Goal: Task Accomplishment & Management: Complete application form

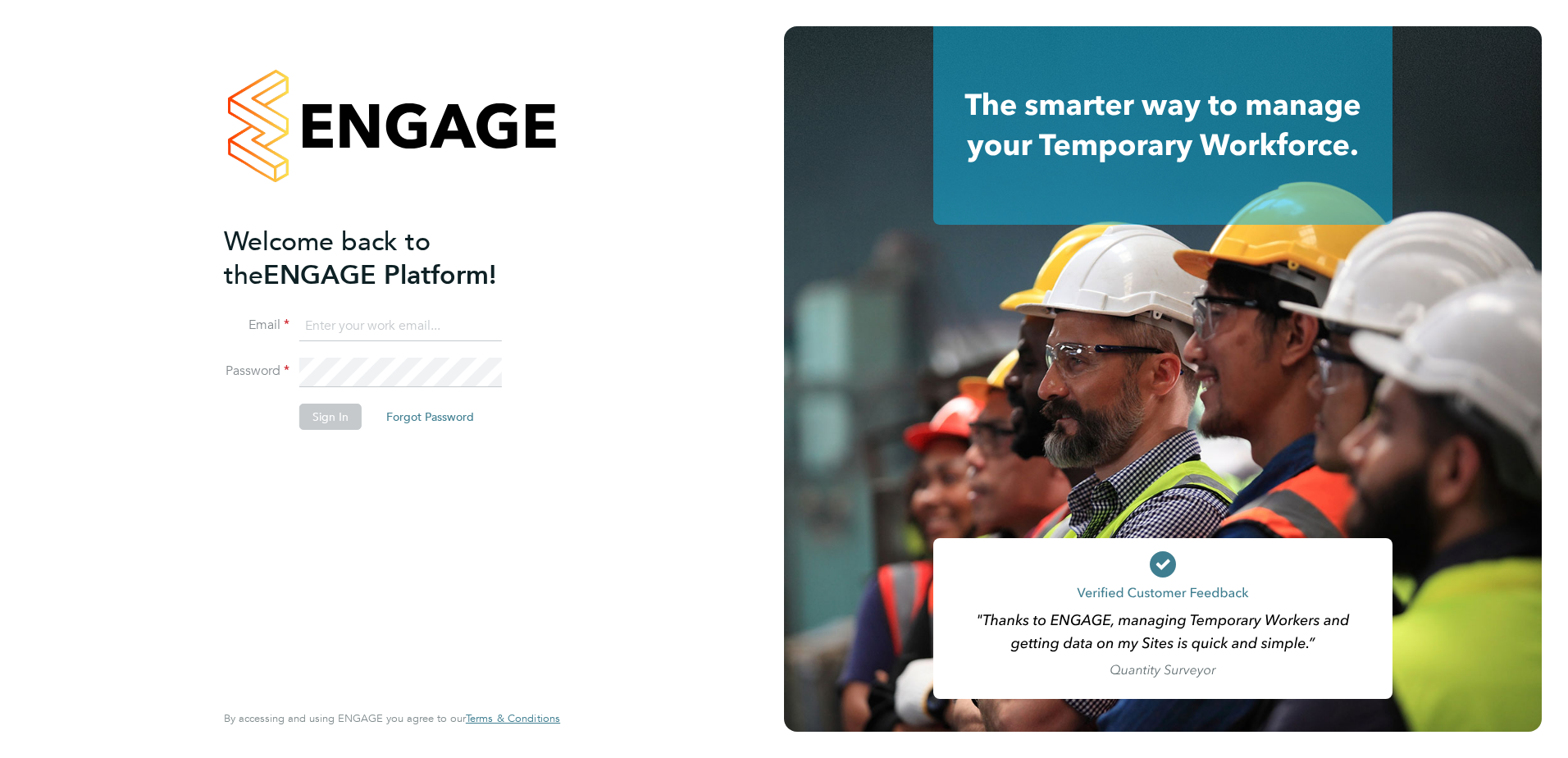
click at [355, 313] on input at bounding box center [400, 326] width 203 height 30
click at [465, 318] on input "benhobart16@gmail.com" at bounding box center [400, 326] width 203 height 30
type input "benhobart16@gmail.c"
drag, startPoint x: 460, startPoint y: 316, endPoint x: 216, endPoint y: 283, distance: 246.2
click at [216, 286] on div "Welcome back to the ENGAGE Platform! Email benhobart16@gmail.c Password Sign In…" at bounding box center [392, 379] width 402 height 758
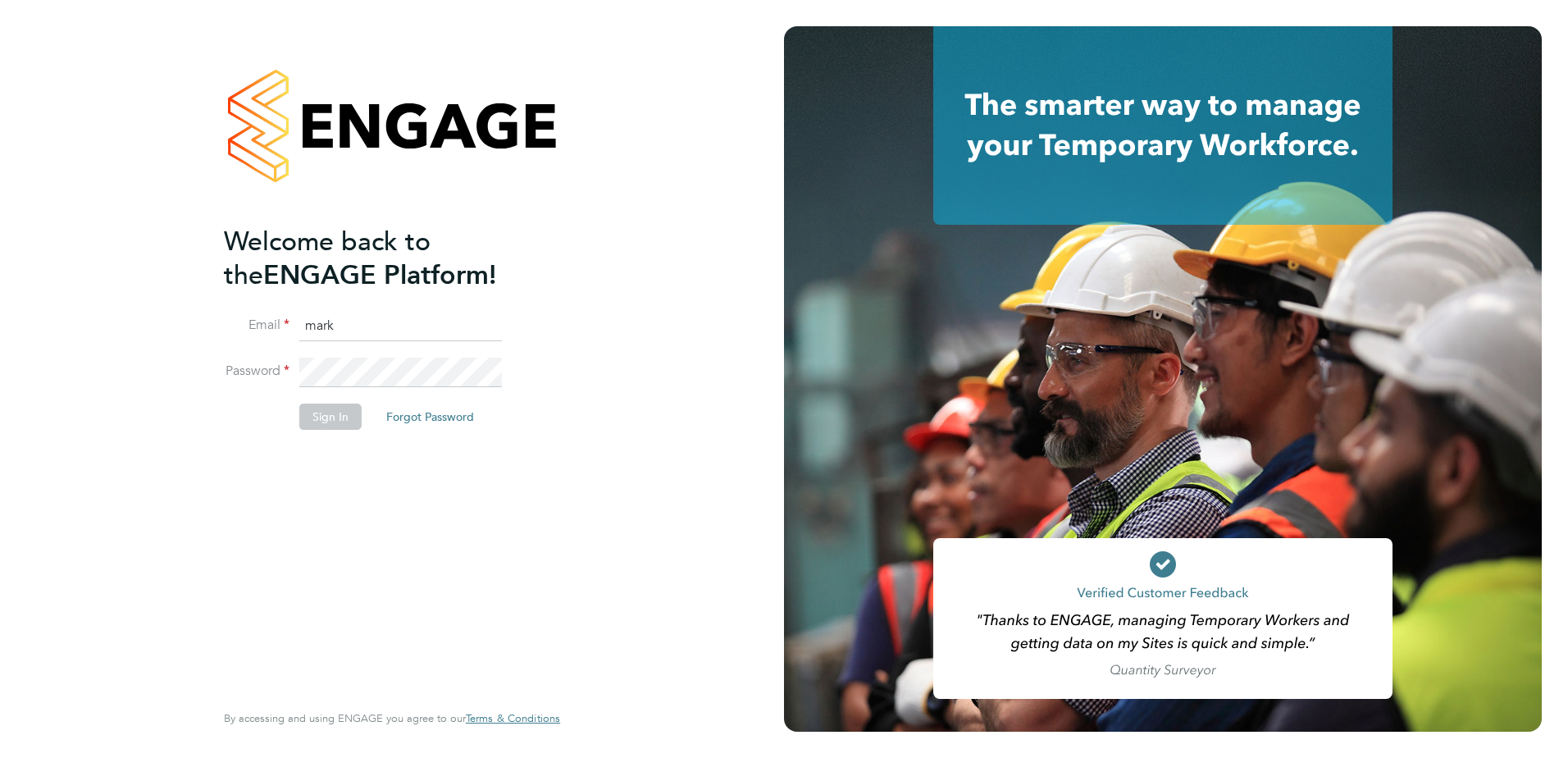
type input "mark.ford@huntereducation.co.uk"
click at [343, 422] on button "Sign In" at bounding box center [329, 416] width 62 height 26
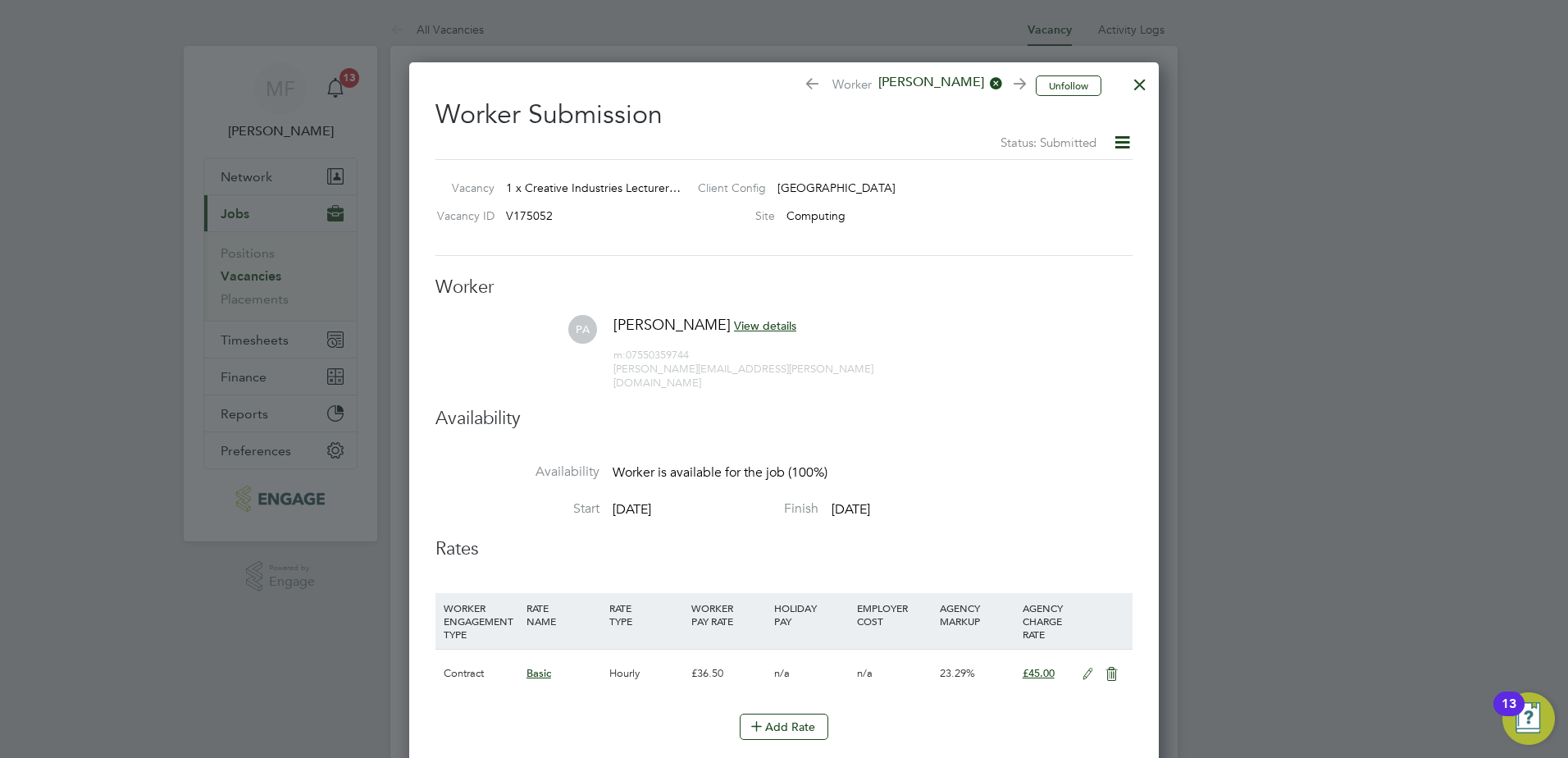
click at [1138, 84] on div at bounding box center [1139, 80] width 30 height 30
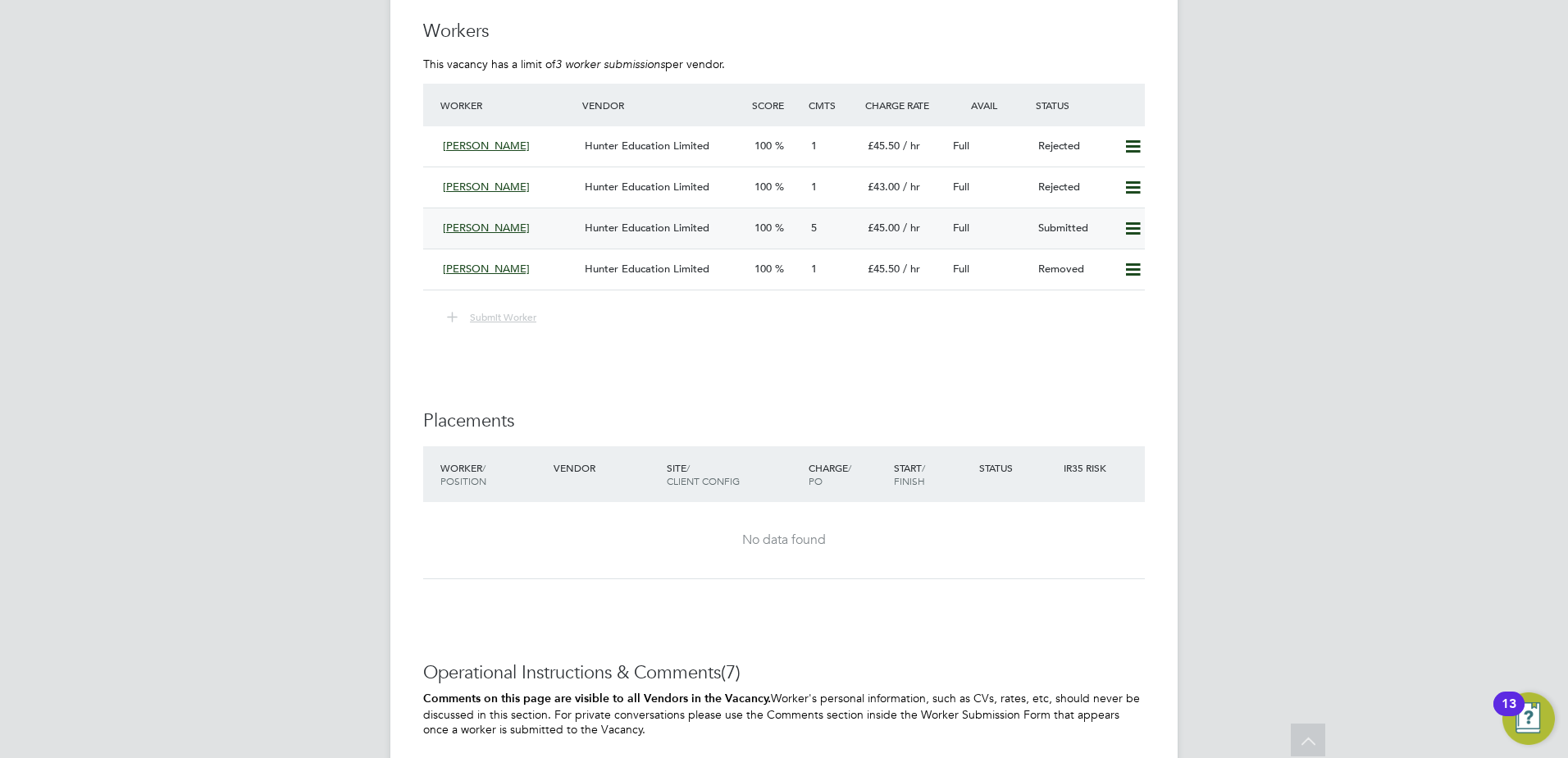
click at [614, 233] on span "Hunter Education Limited" at bounding box center [646, 228] width 125 height 14
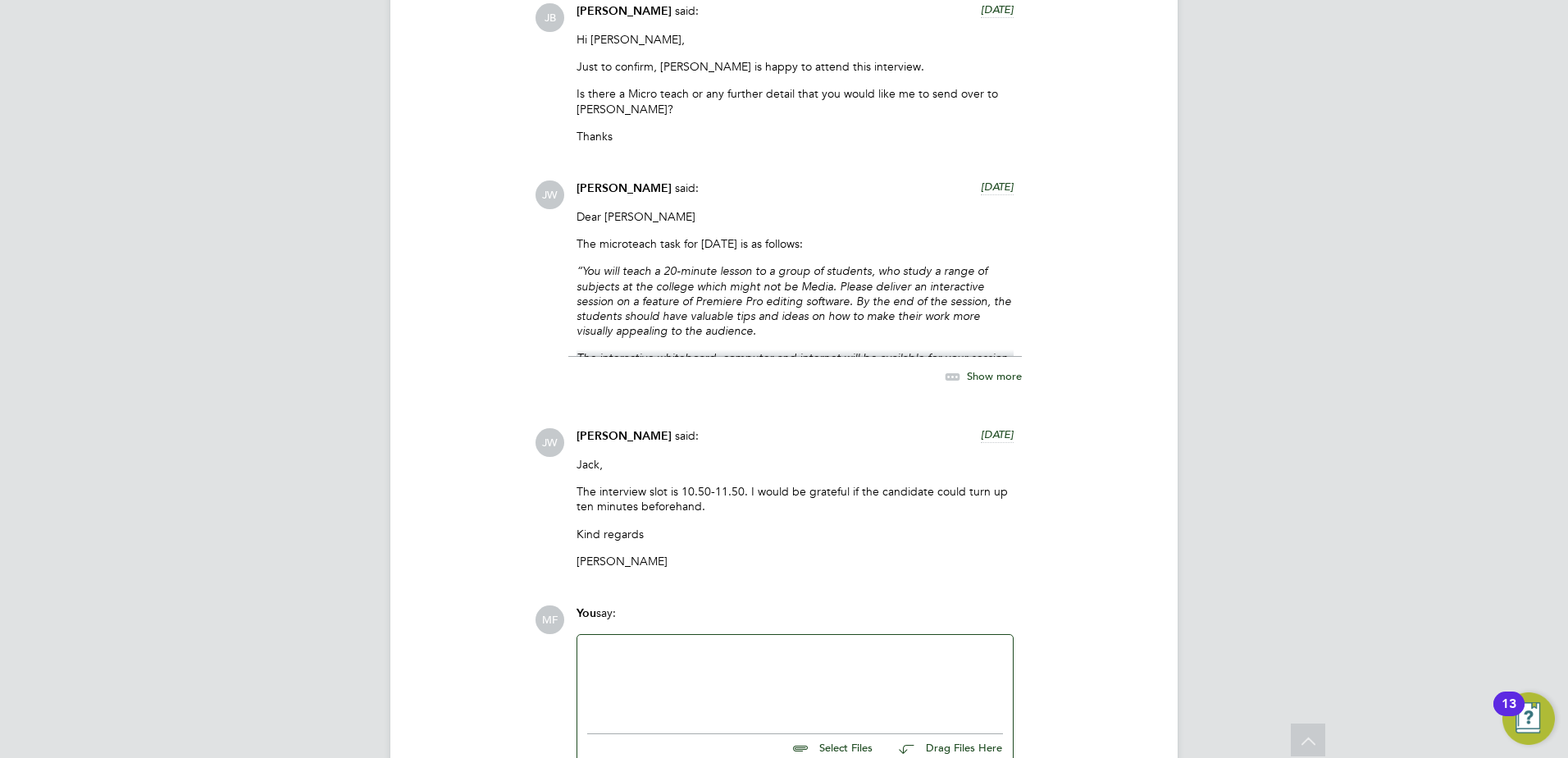
scroll to position [2159, 0]
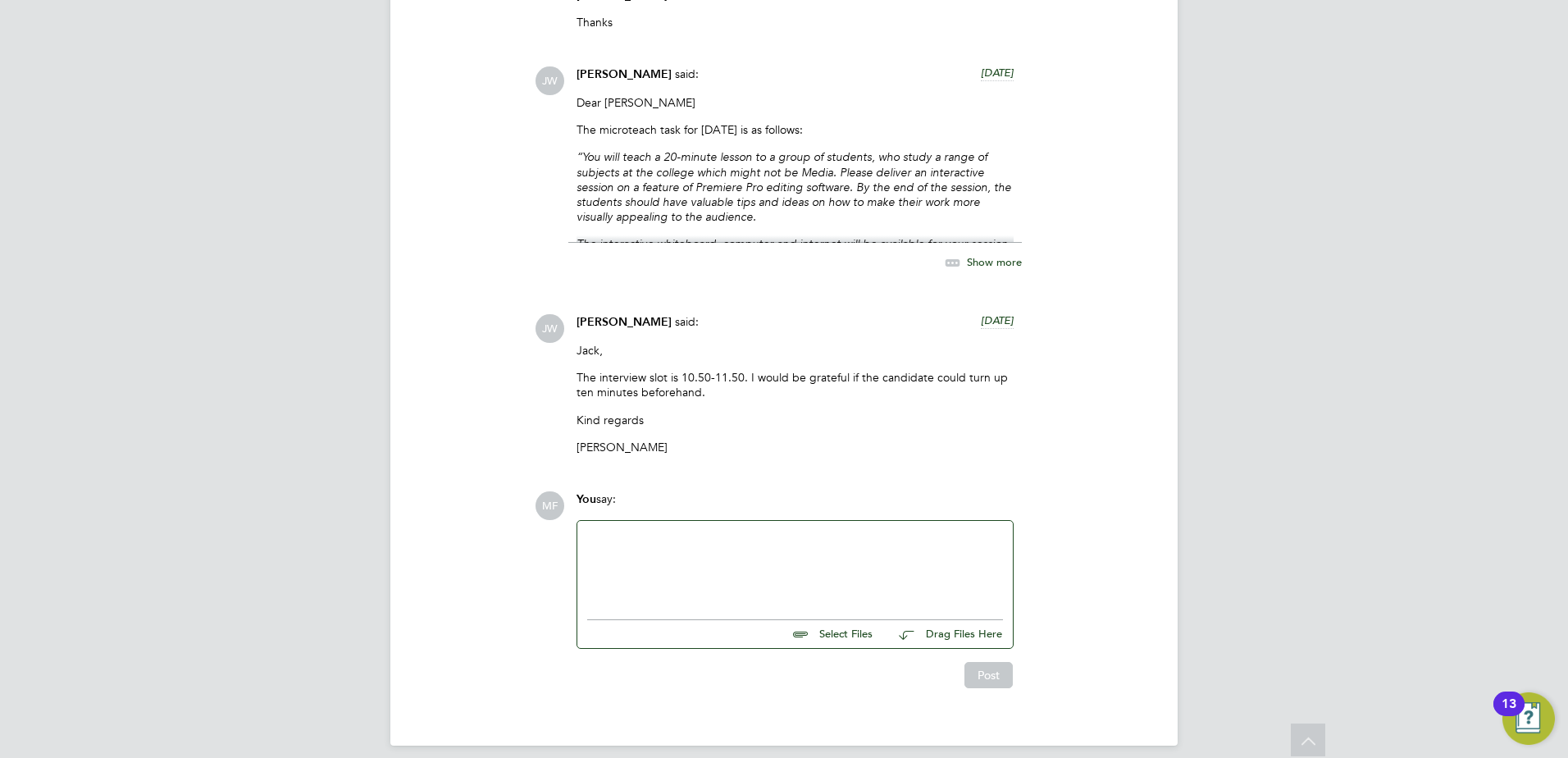
click at [665, 551] on div at bounding box center [794, 566] width 416 height 71
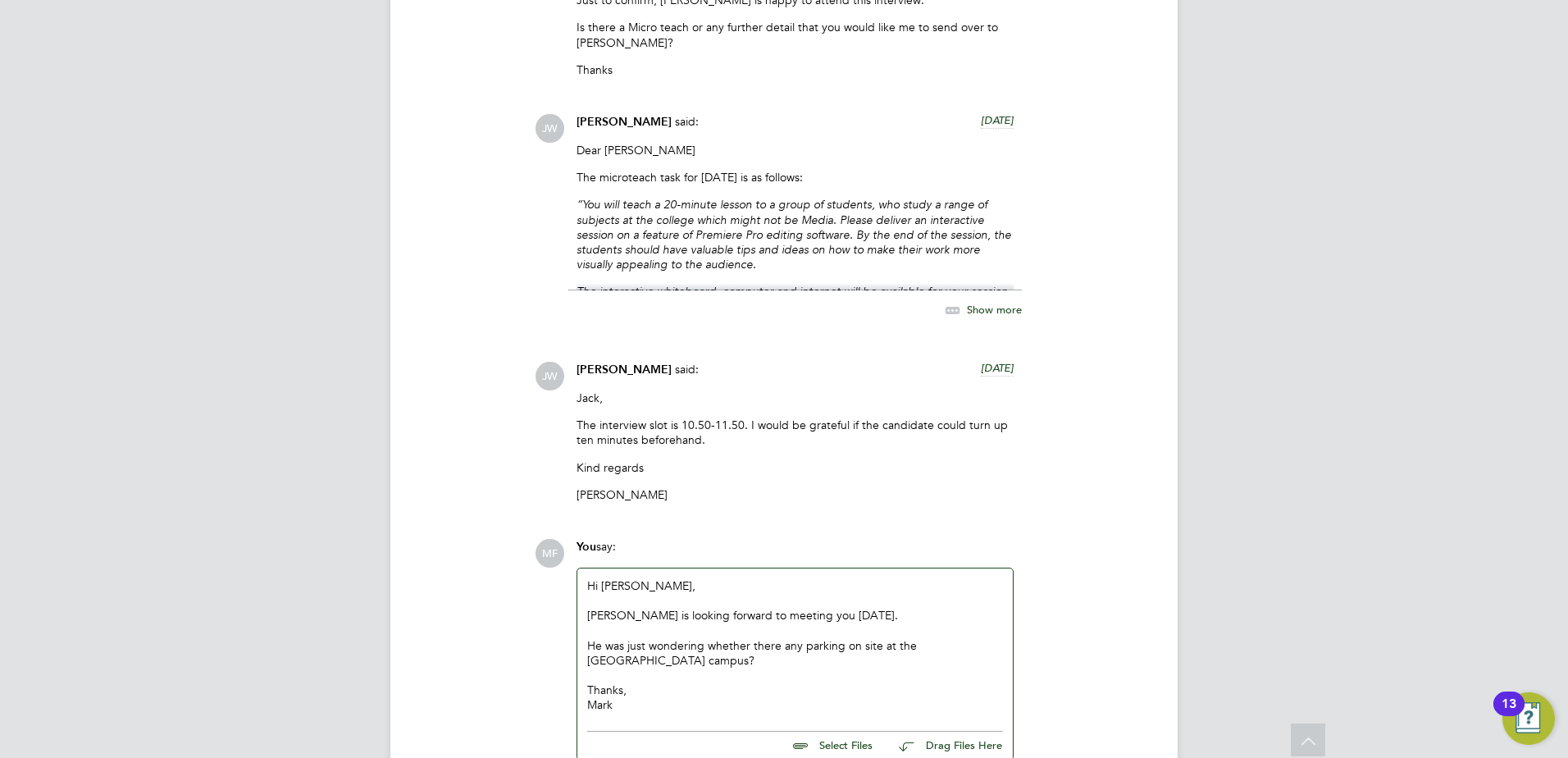
scroll to position [2141, 0]
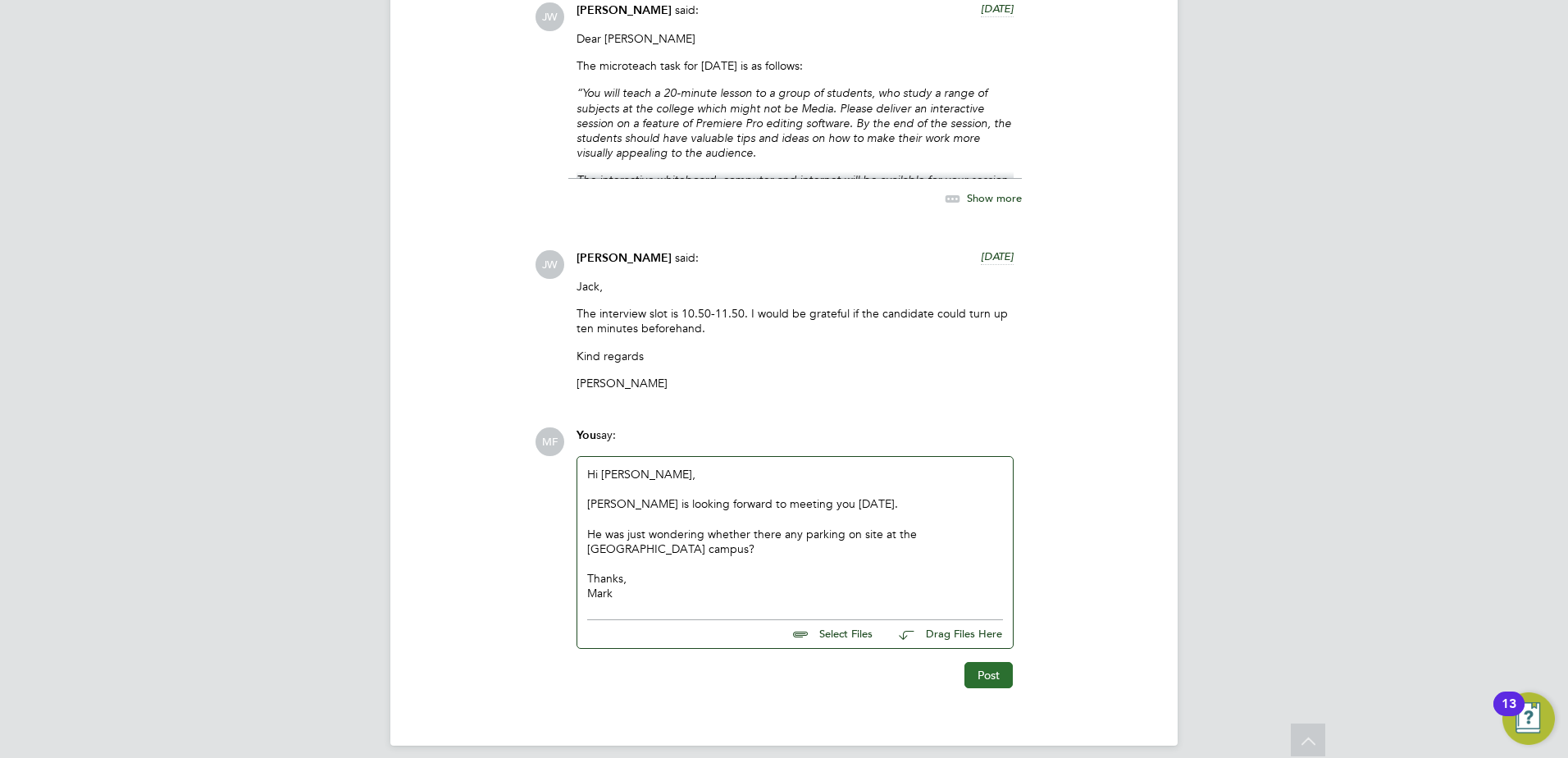
click at [996, 662] on button "Post" at bounding box center [988, 674] width 48 height 26
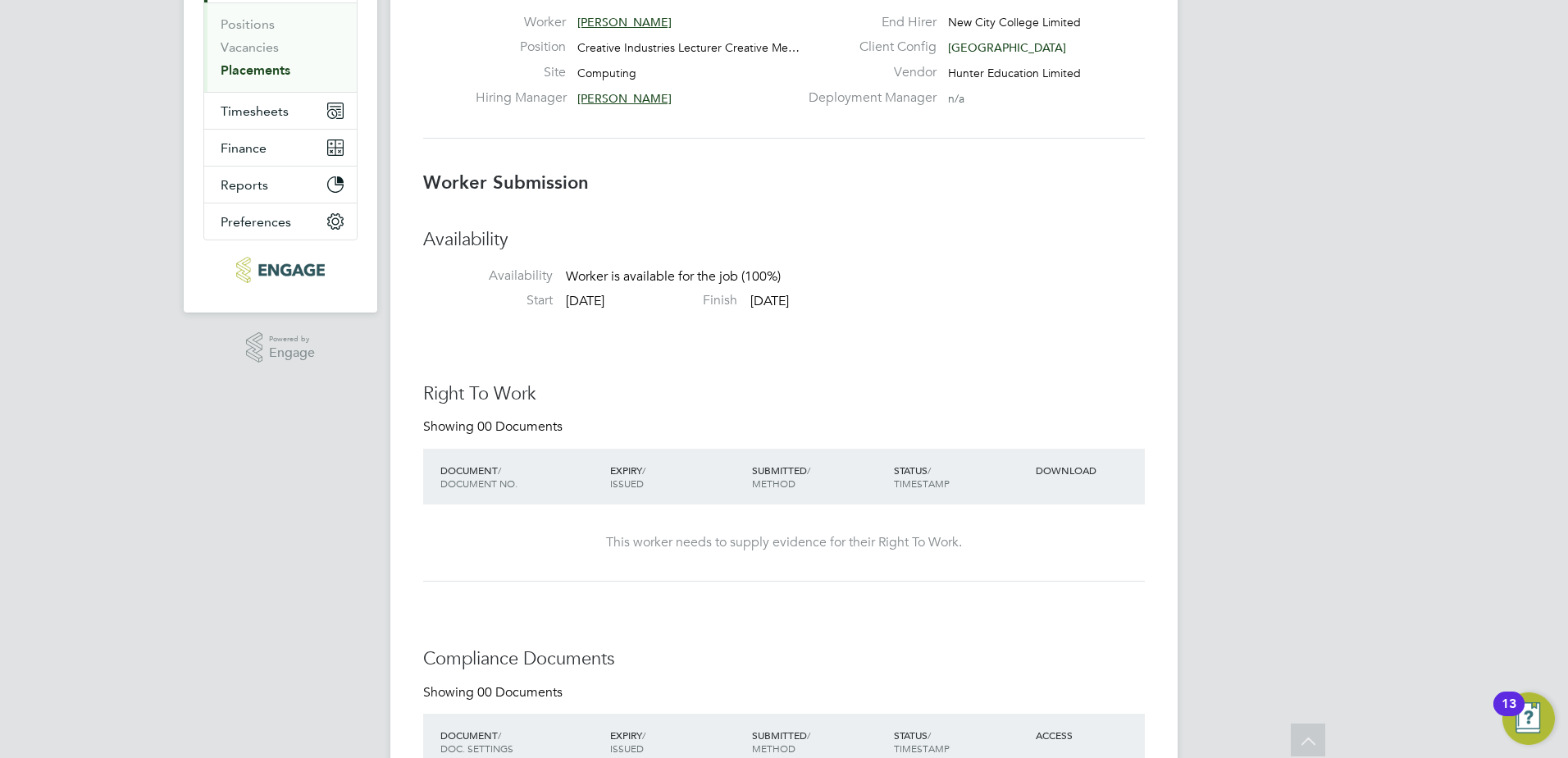
scroll to position [0, 0]
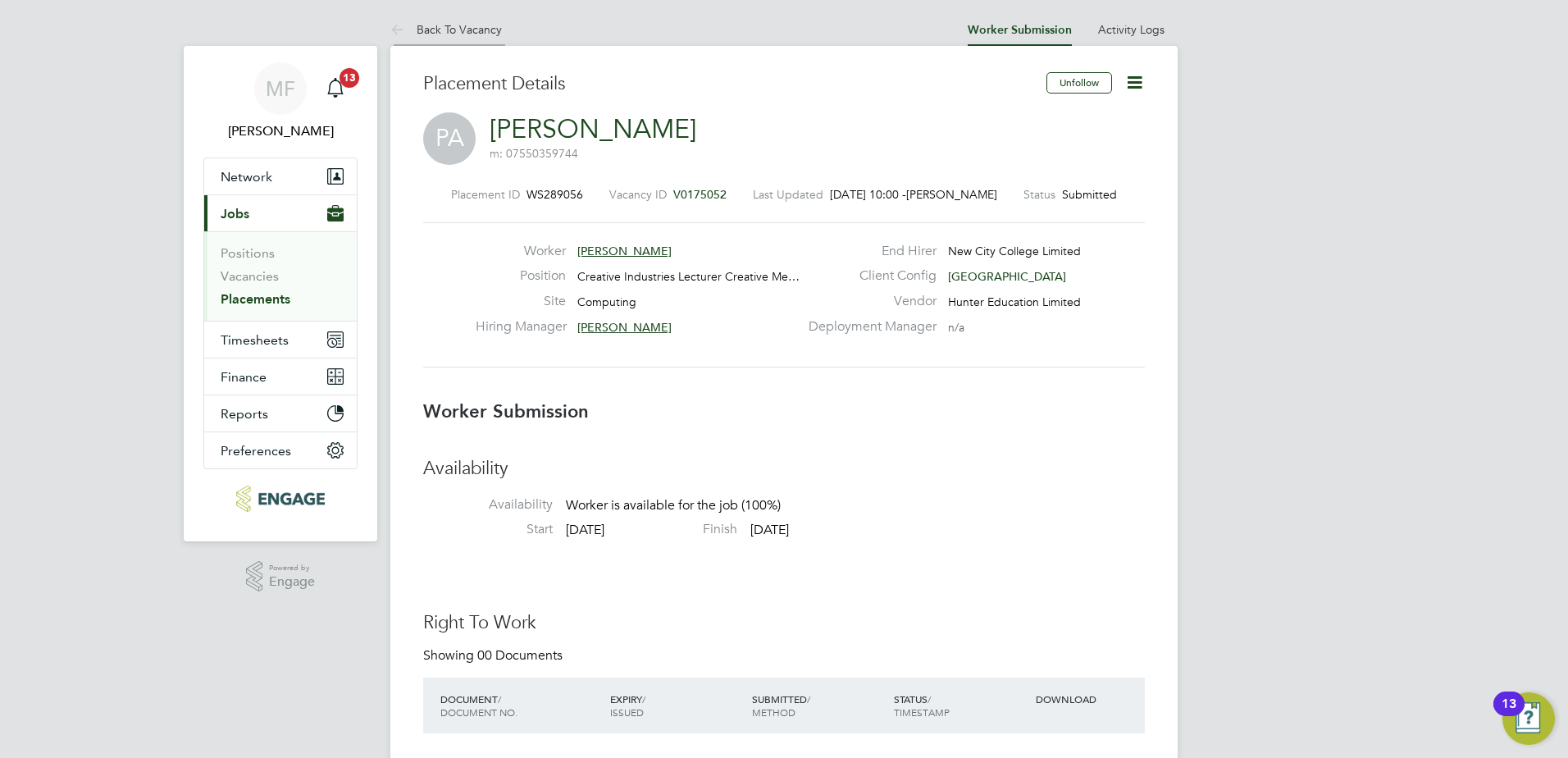
click at [451, 29] on link "Back To Vacancy" at bounding box center [446, 30] width 111 height 14
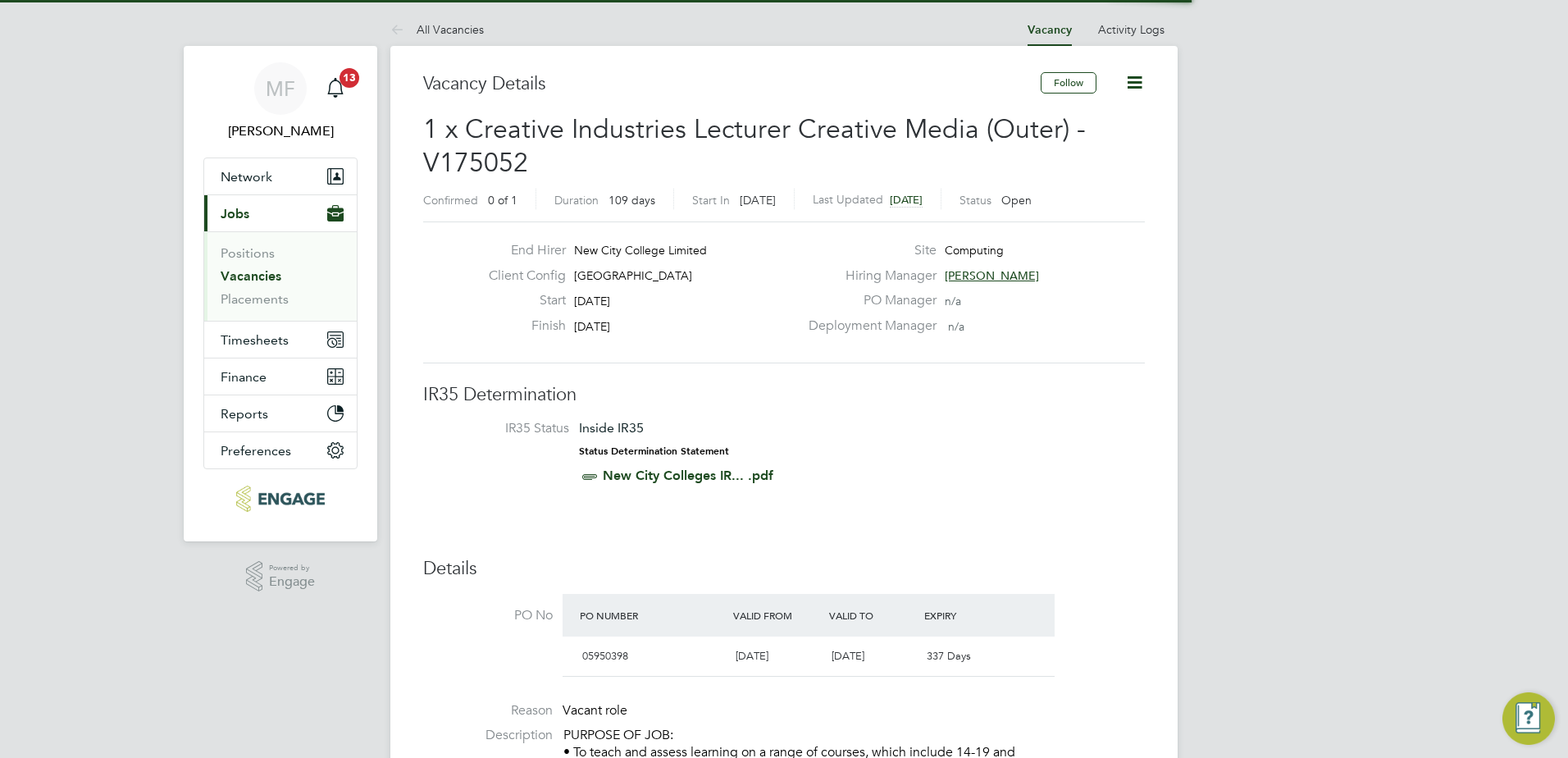
scroll to position [28, 143]
click at [445, 31] on link "All Vacancies" at bounding box center [437, 30] width 93 height 14
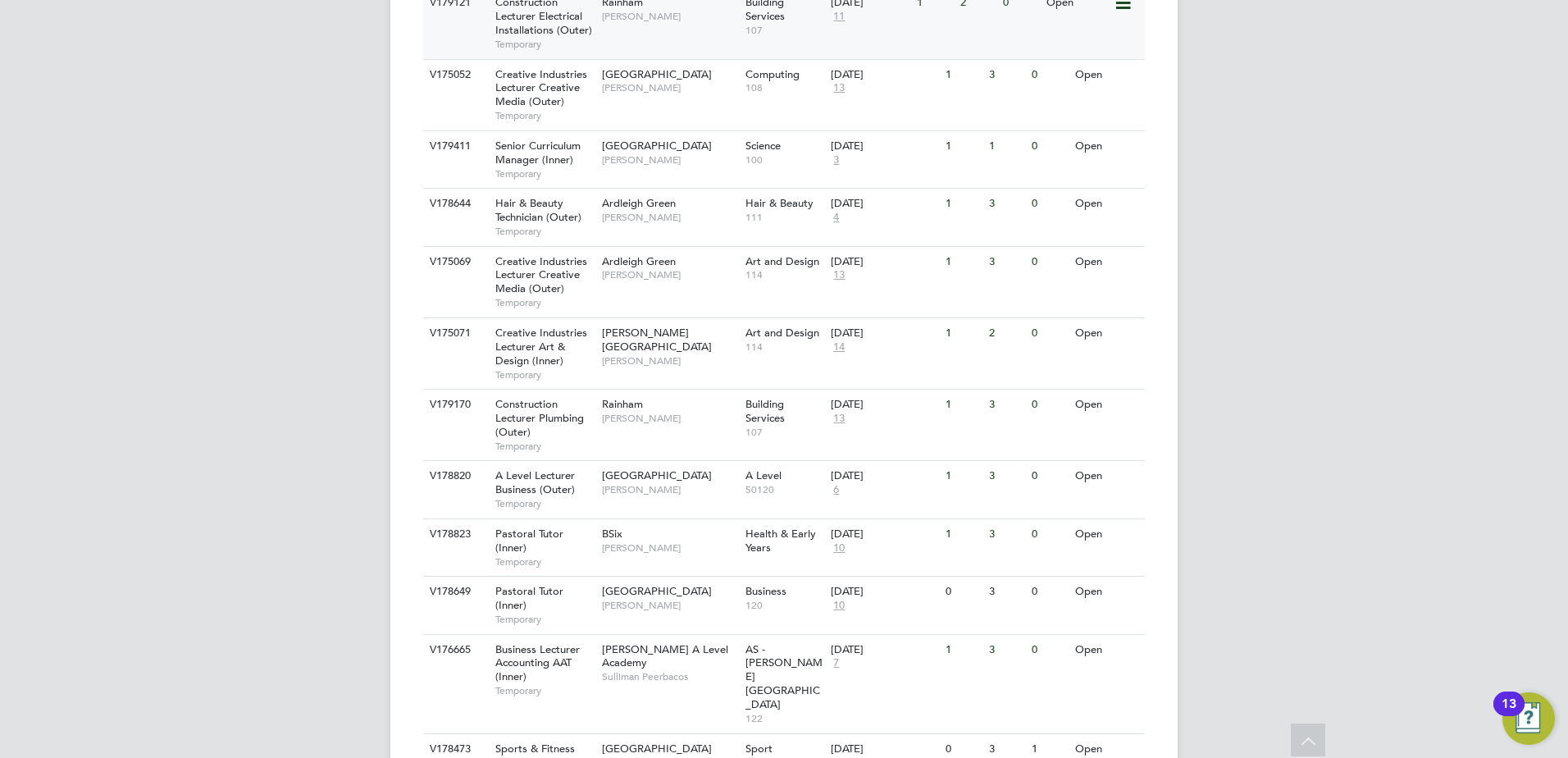
scroll to position [1313, 0]
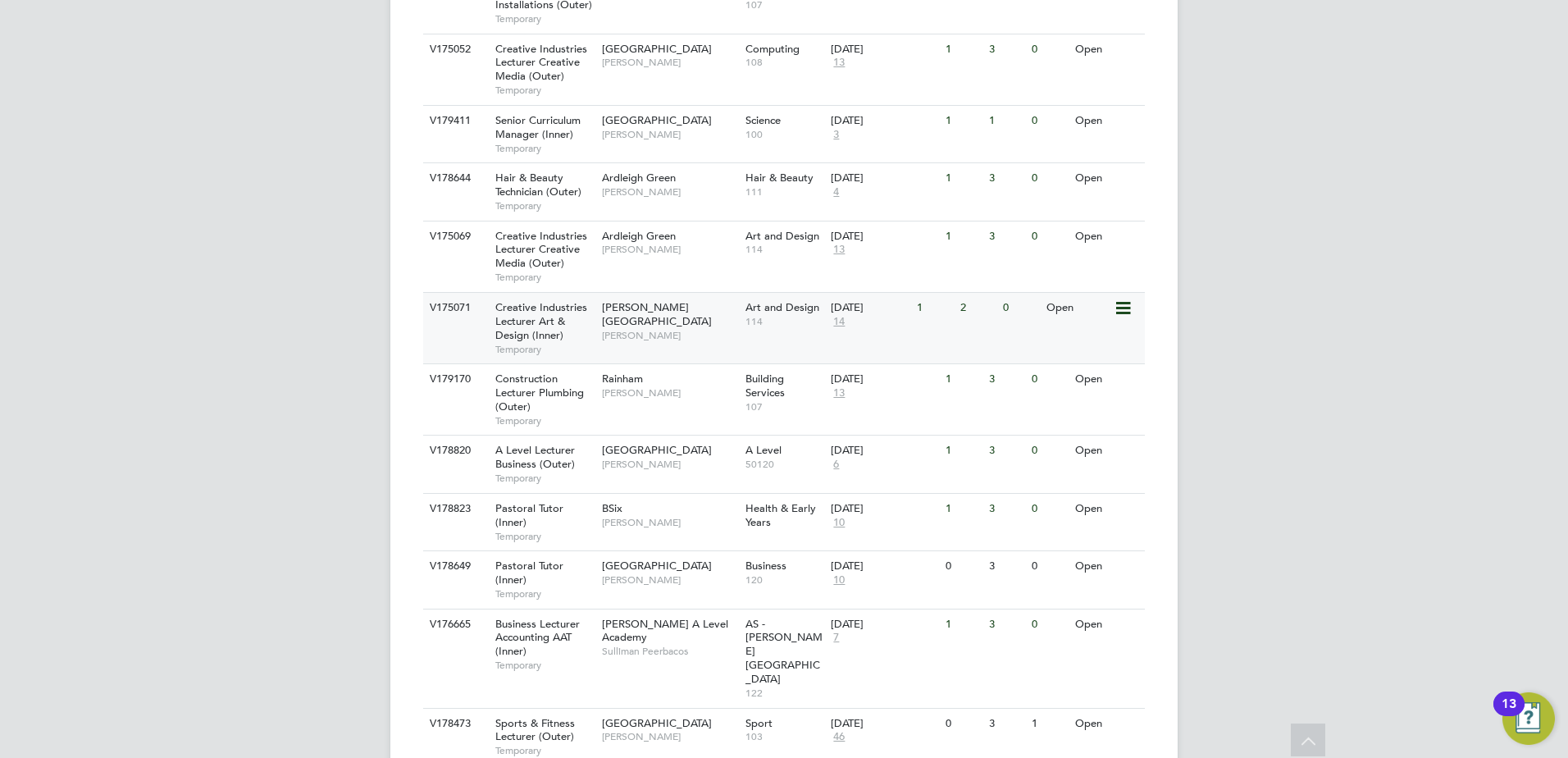
click at [539, 300] on span "Creative Industries Lecturer Art & Design (Inner)" at bounding box center [541, 321] width 92 height 42
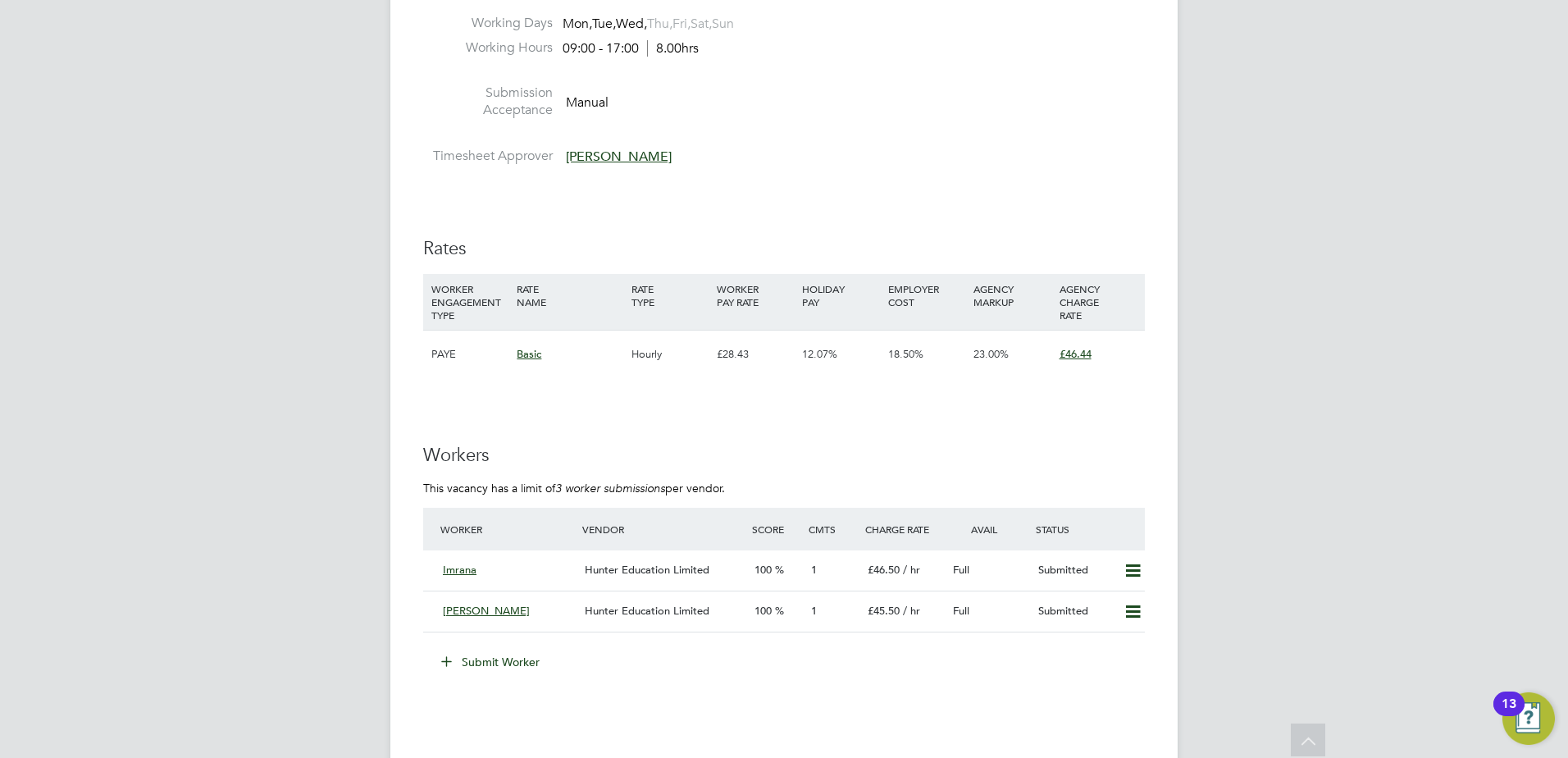
scroll to position [2626, 0]
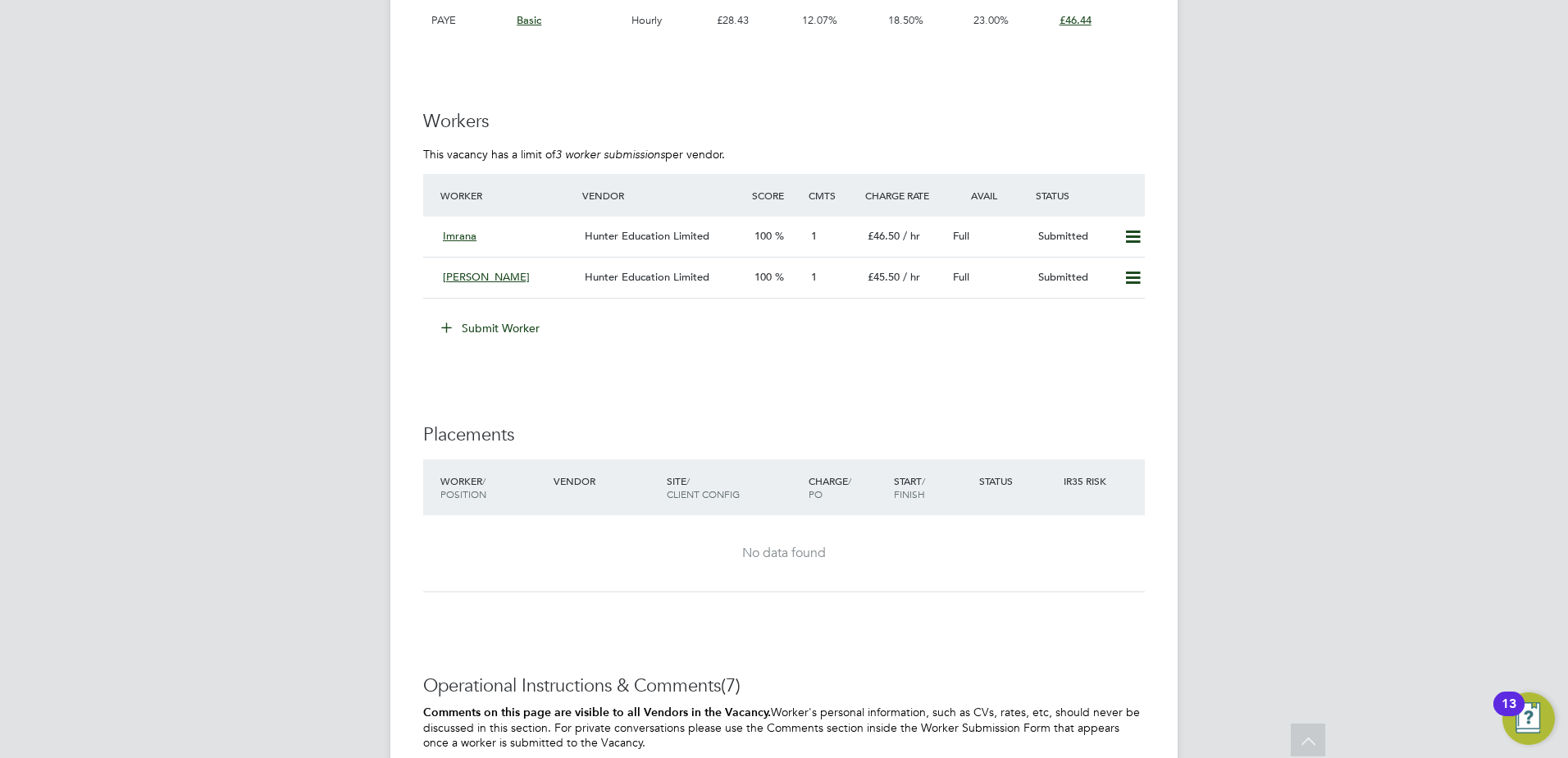
click at [508, 323] on button "Submit Worker" at bounding box center [491, 328] width 123 height 26
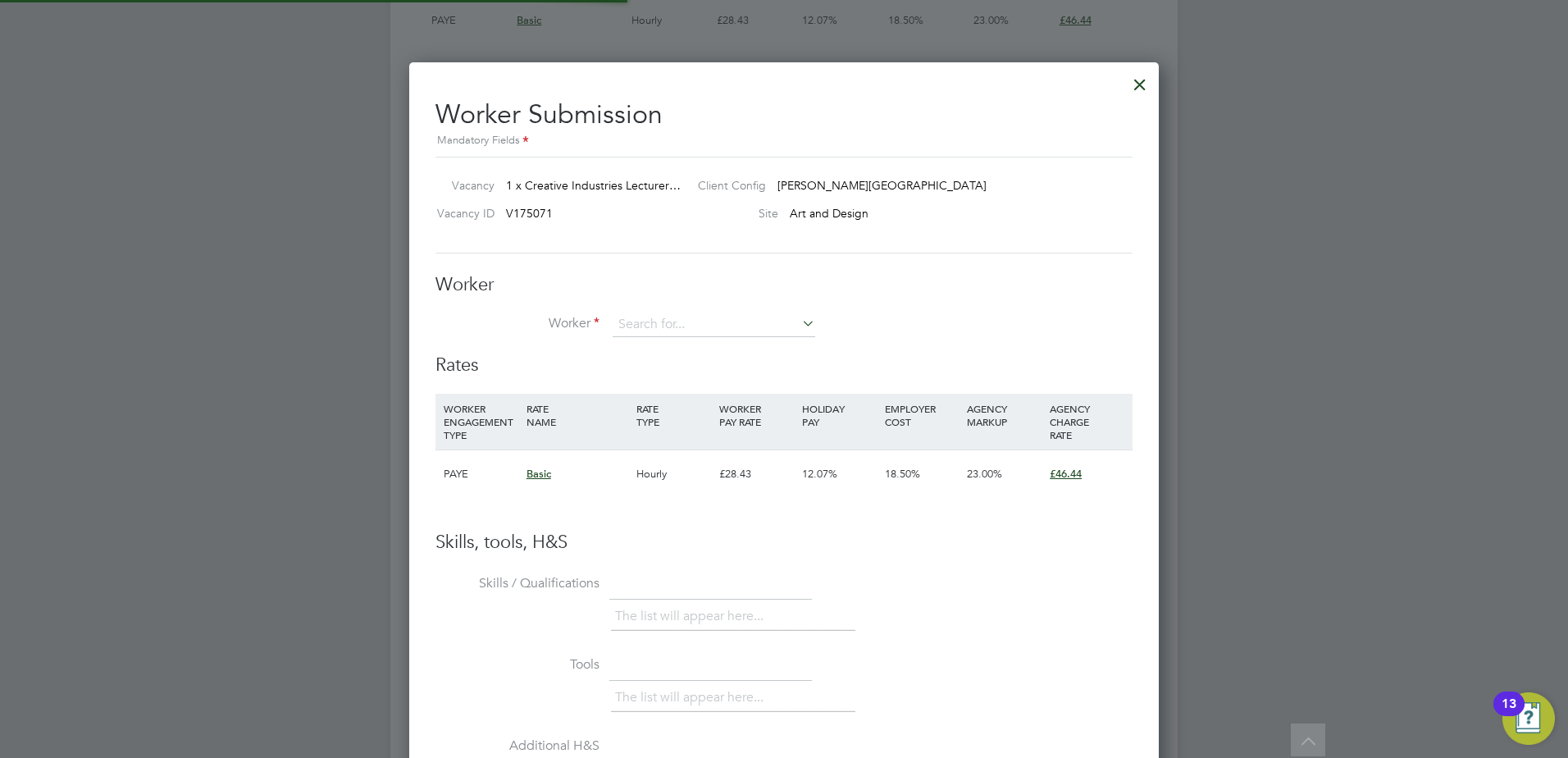
scroll to position [996, 750]
click at [1141, 80] on div at bounding box center [1139, 80] width 30 height 30
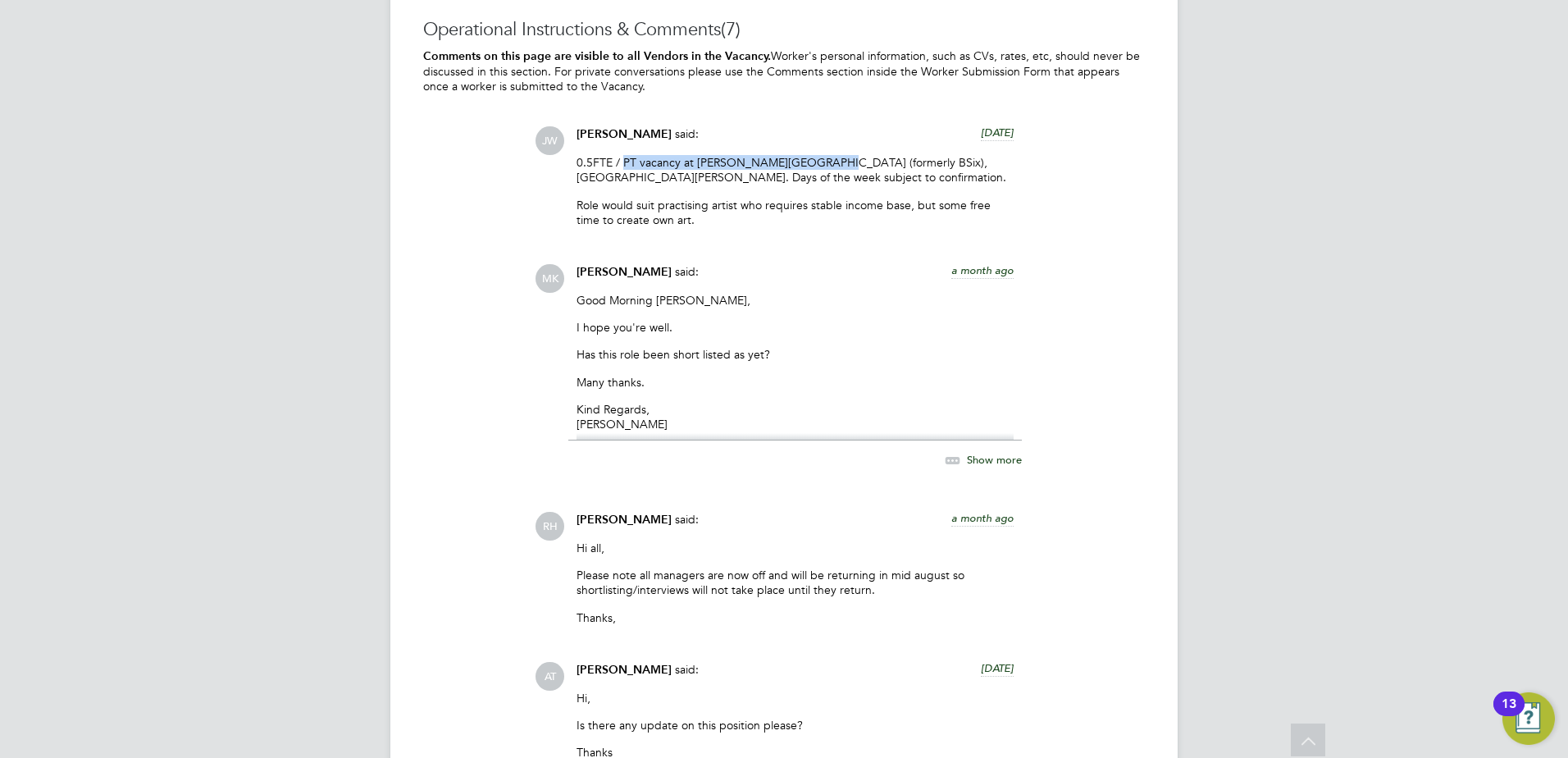
drag, startPoint x: 626, startPoint y: 158, endPoint x: 832, endPoint y: 166, distance: 206.2
click at [832, 166] on p "0.5FTE / PT vacancy at Hackney VI Form Campus (formerly BSix), Kenninghall Rd C…" at bounding box center [794, 170] width 437 height 30
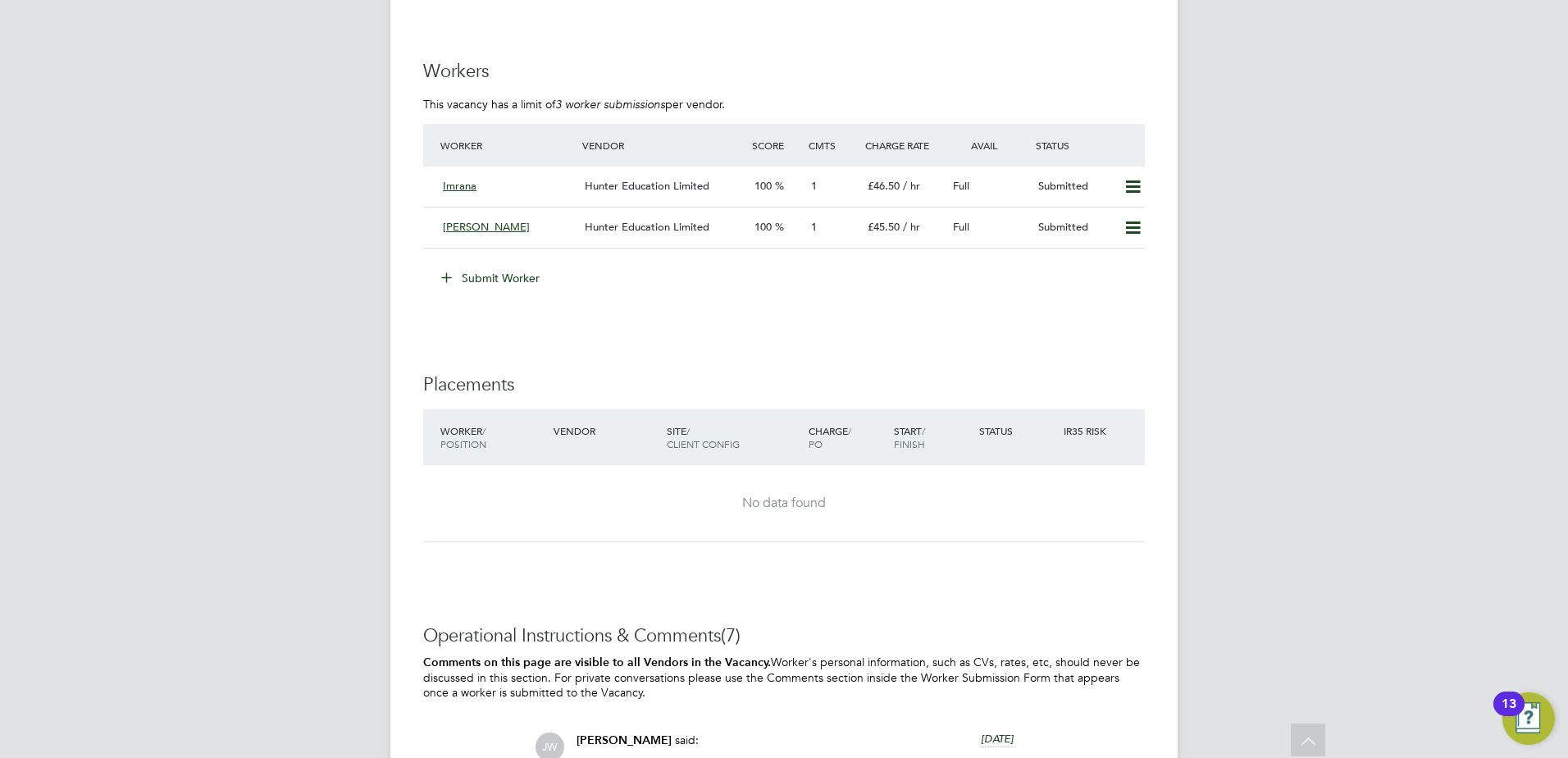
scroll to position [2462, 0]
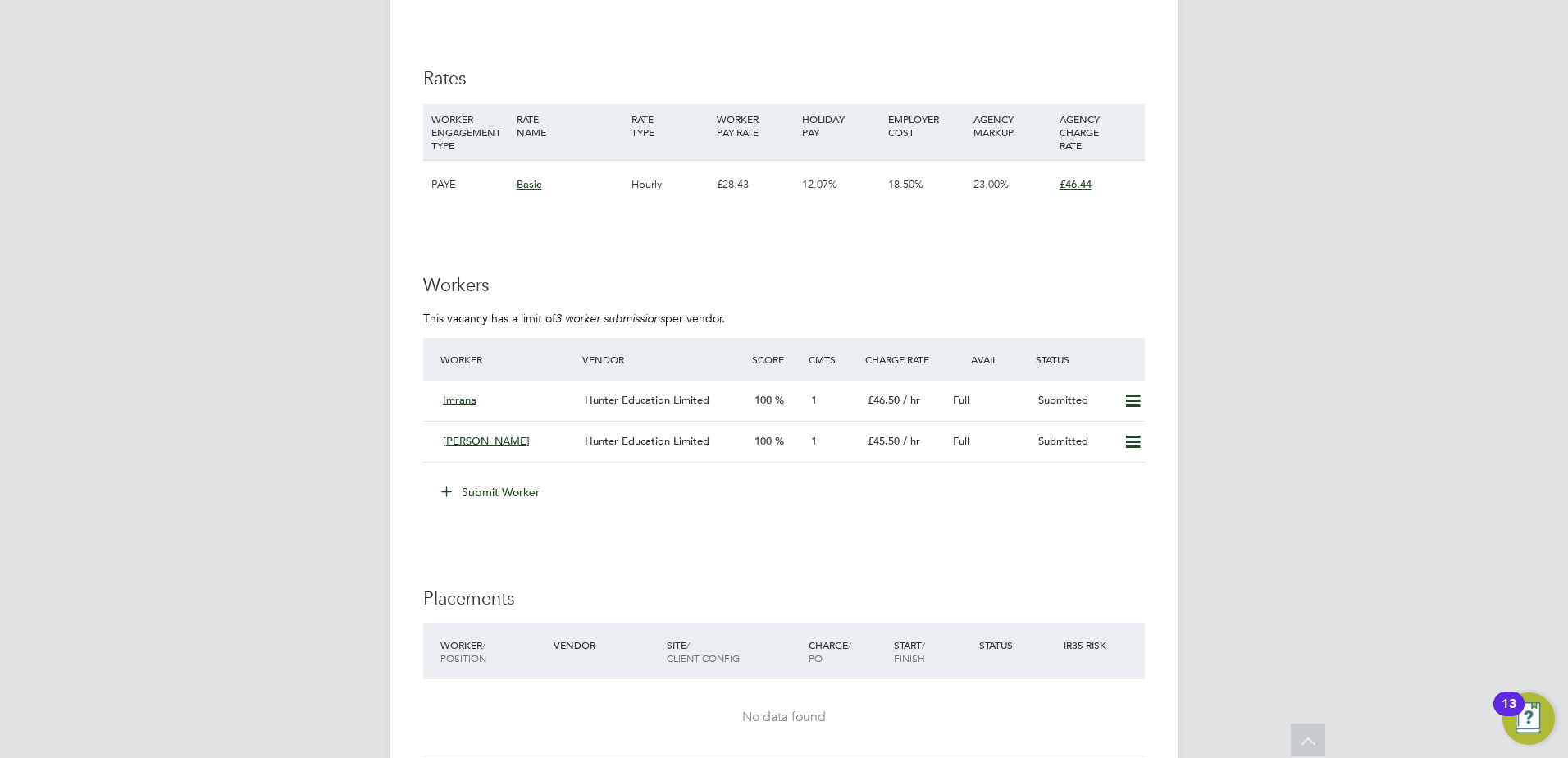
click at [518, 487] on button "Submit Worker" at bounding box center [491, 492] width 123 height 26
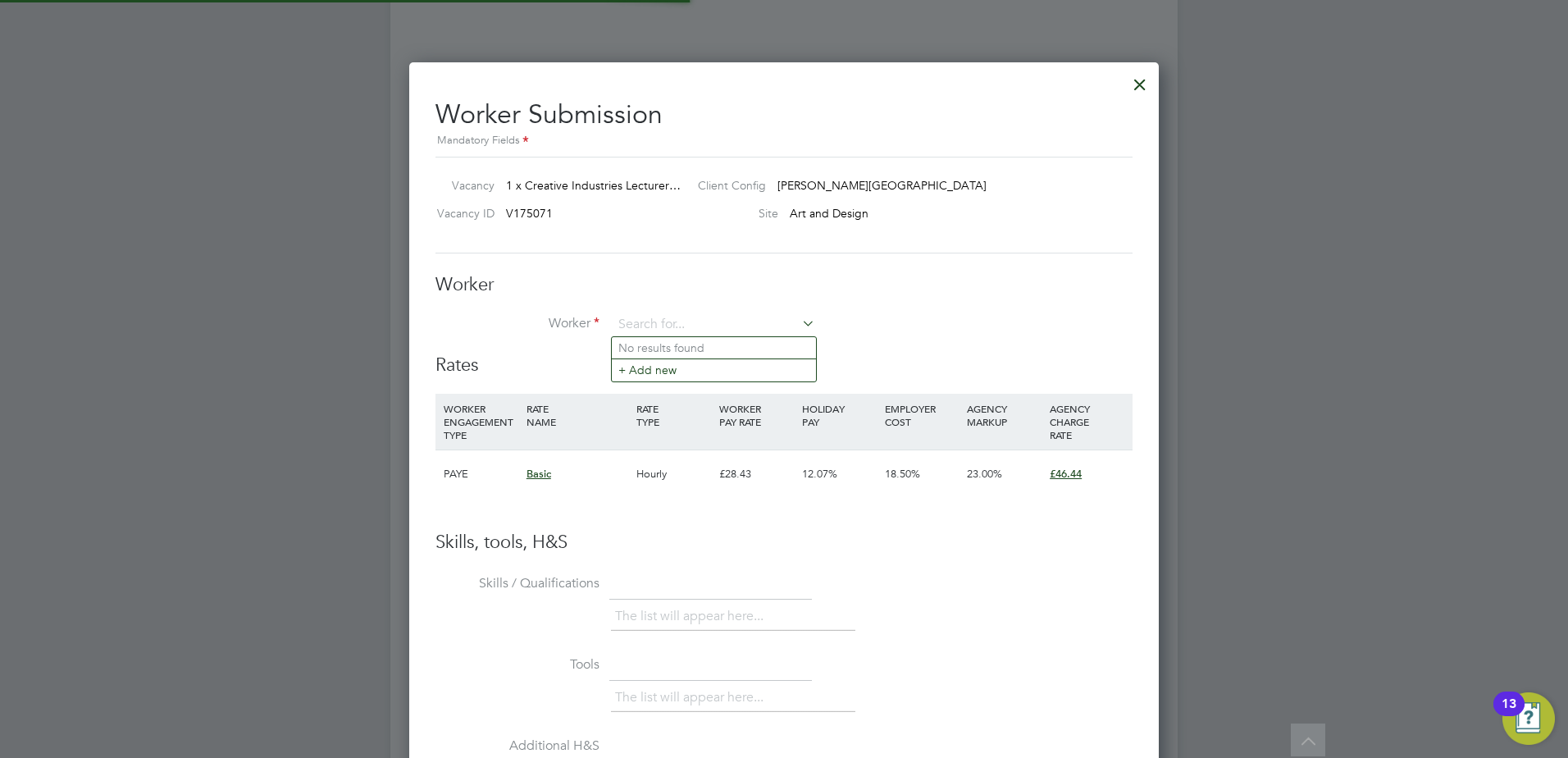
scroll to position [48, 111]
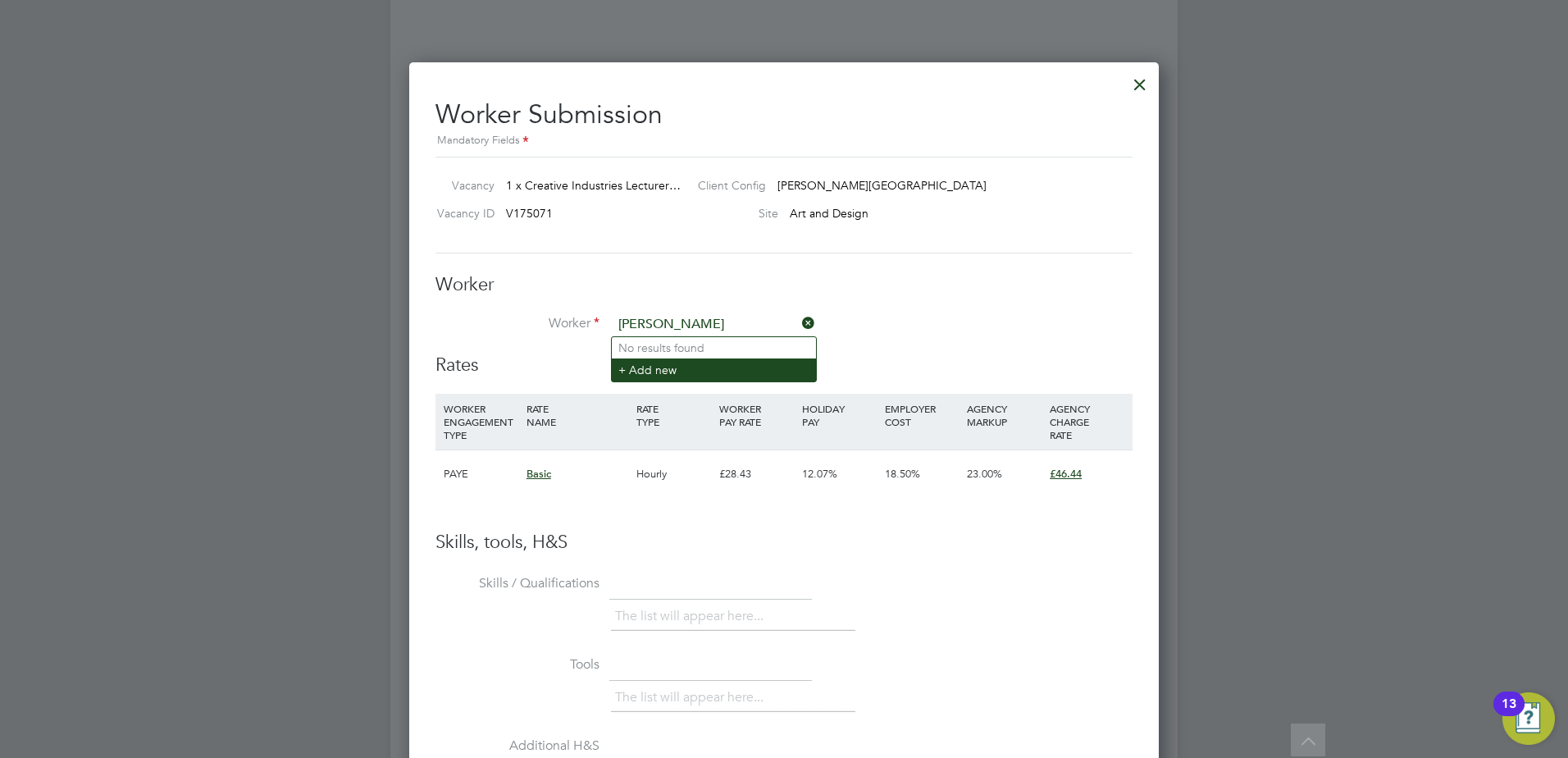
type input "jeremy claydon"
click at [682, 365] on li "+ Add new" at bounding box center [714, 369] width 204 height 22
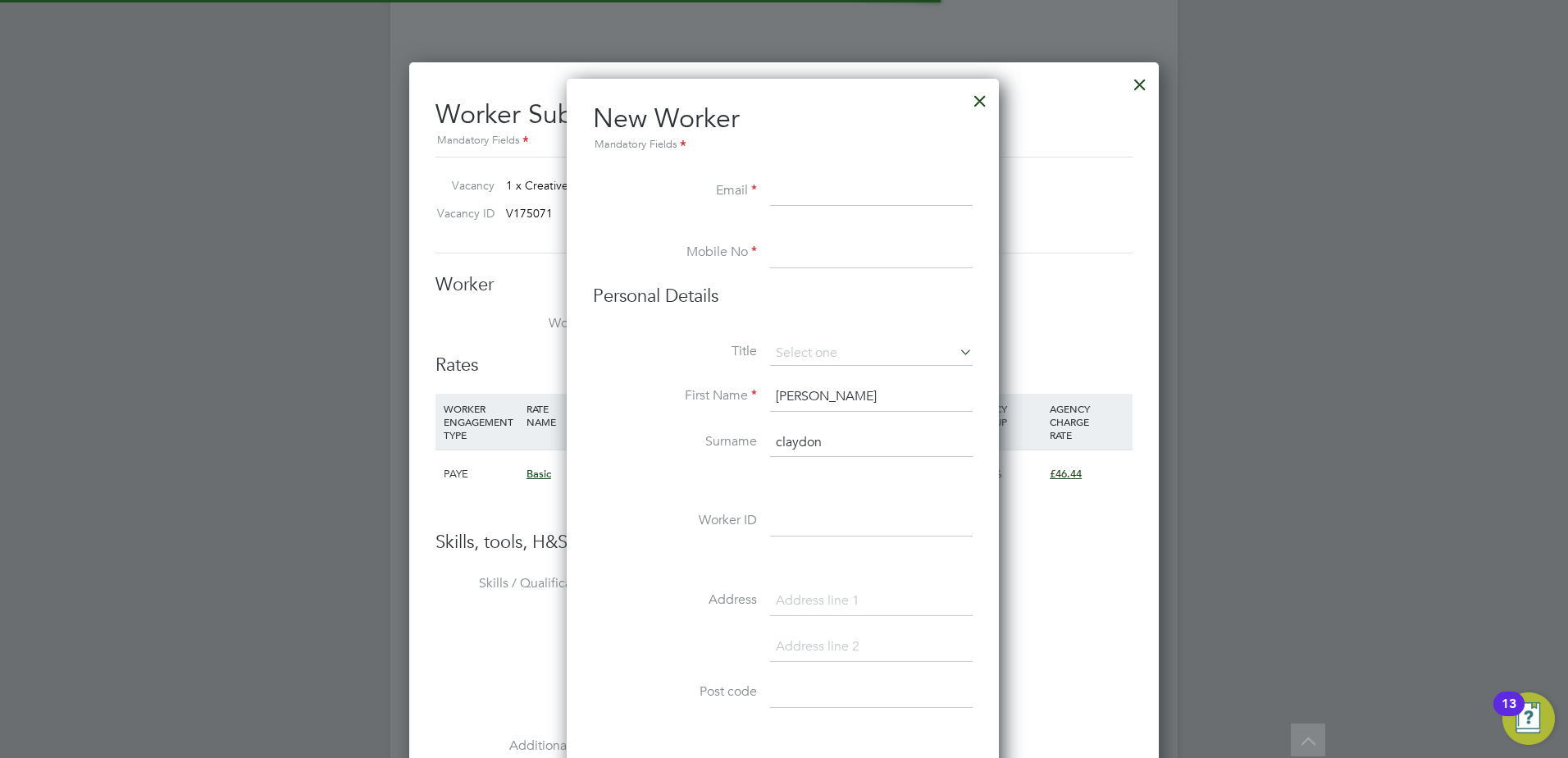
scroll to position [1397, 434]
paste input "jerry5691@googlemail.com"
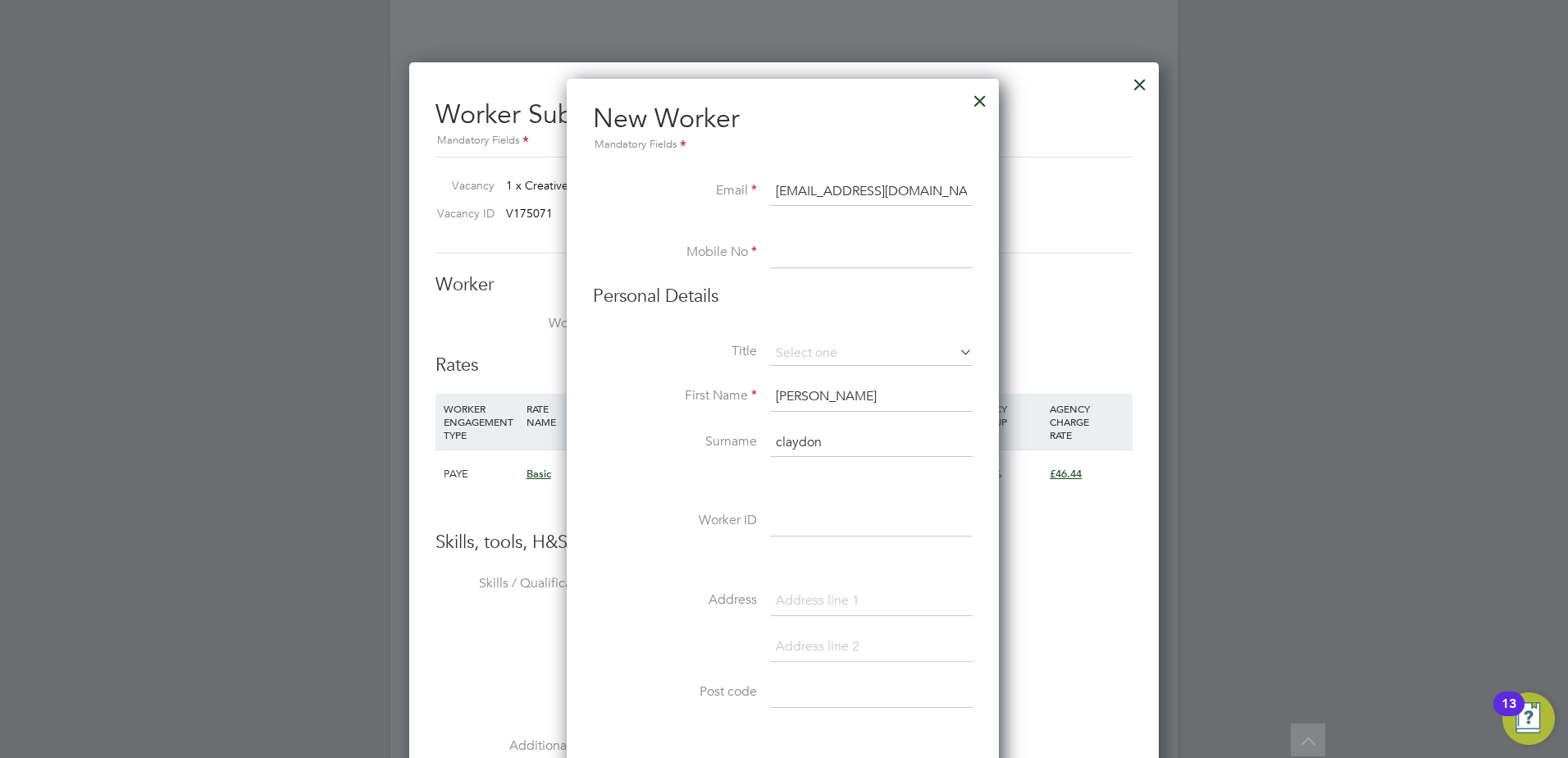
type input "jerry5691@googlemail.com"
click at [812, 261] on input at bounding box center [872, 253] width 203 height 30
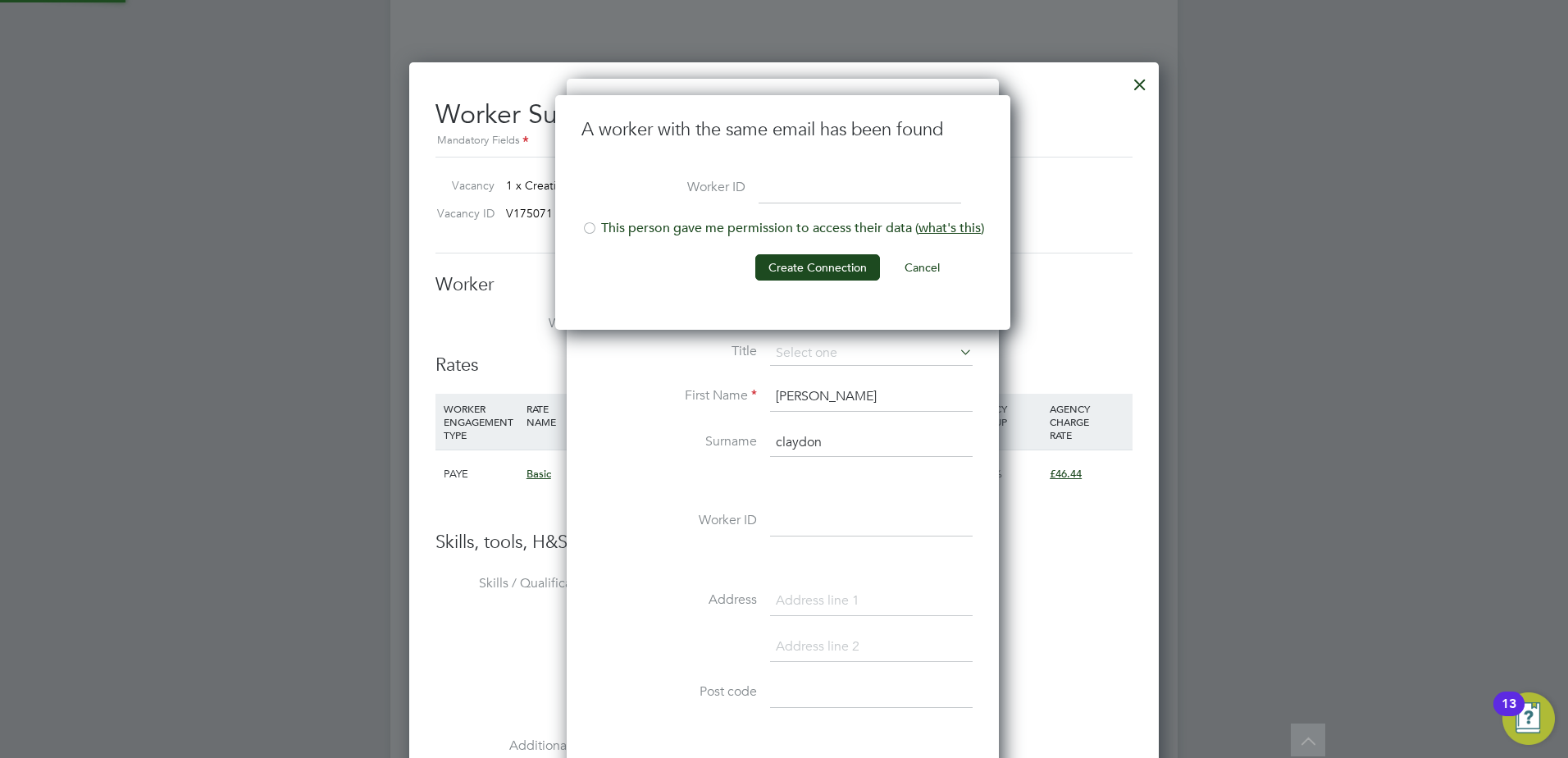
scroll to position [235, 458]
click at [582, 224] on div at bounding box center [590, 230] width 16 height 16
click at [817, 260] on button "Create Connection" at bounding box center [817, 267] width 125 height 26
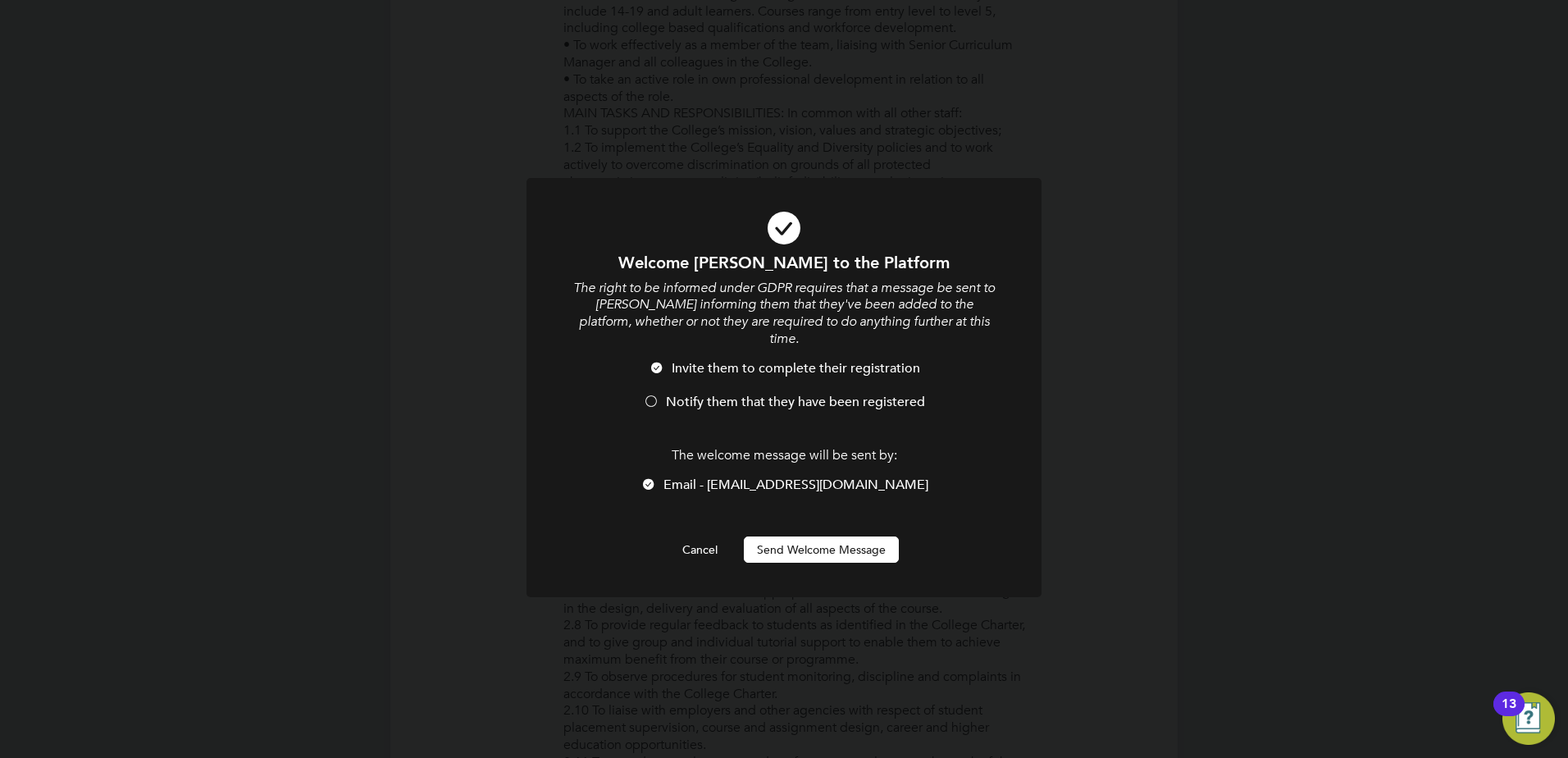
click at [653, 394] on div at bounding box center [651, 402] width 16 height 16
click at [791, 536] on button "Send Welcome Message" at bounding box center [821, 549] width 155 height 26
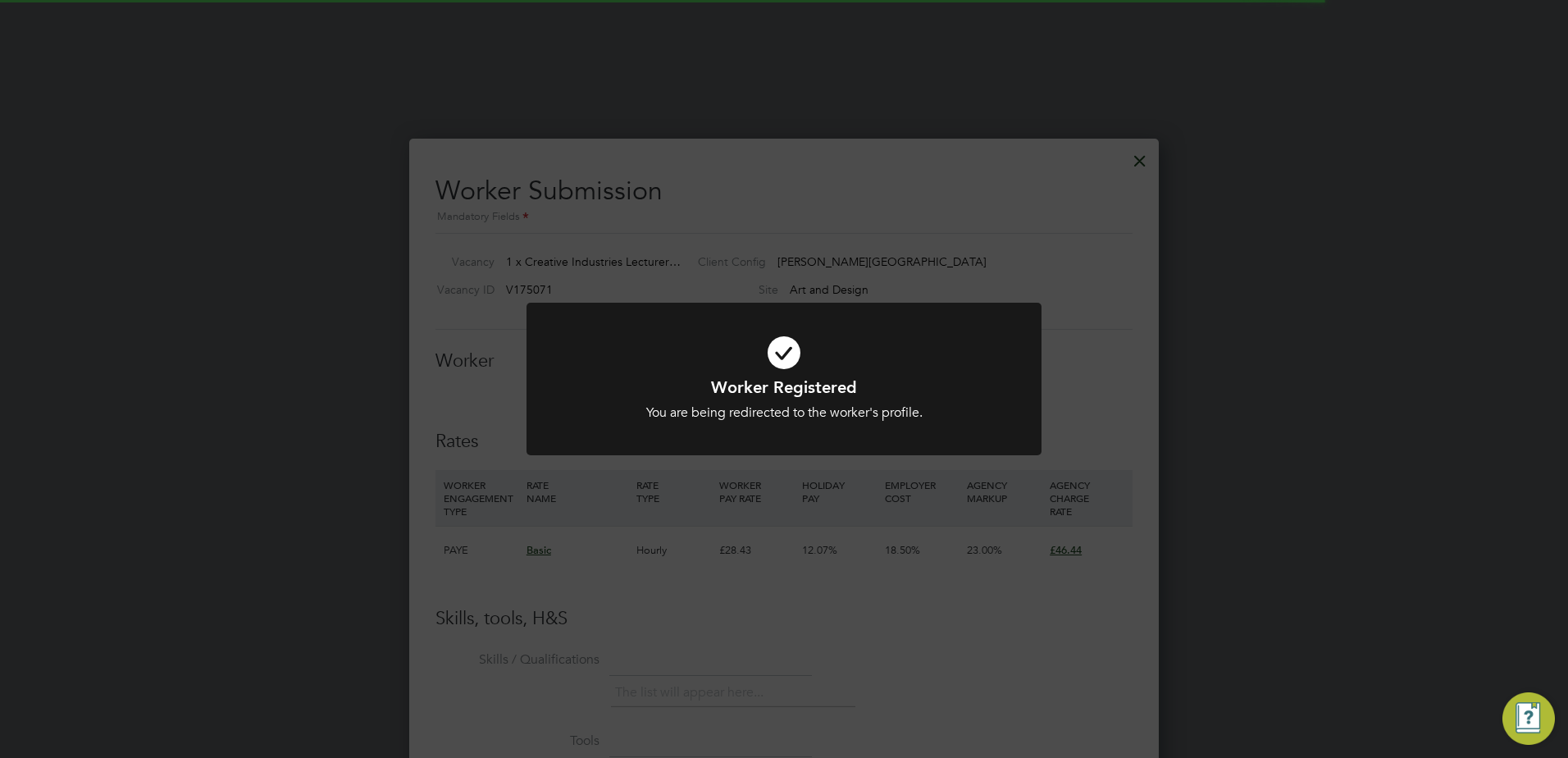
scroll to position [2462, 0]
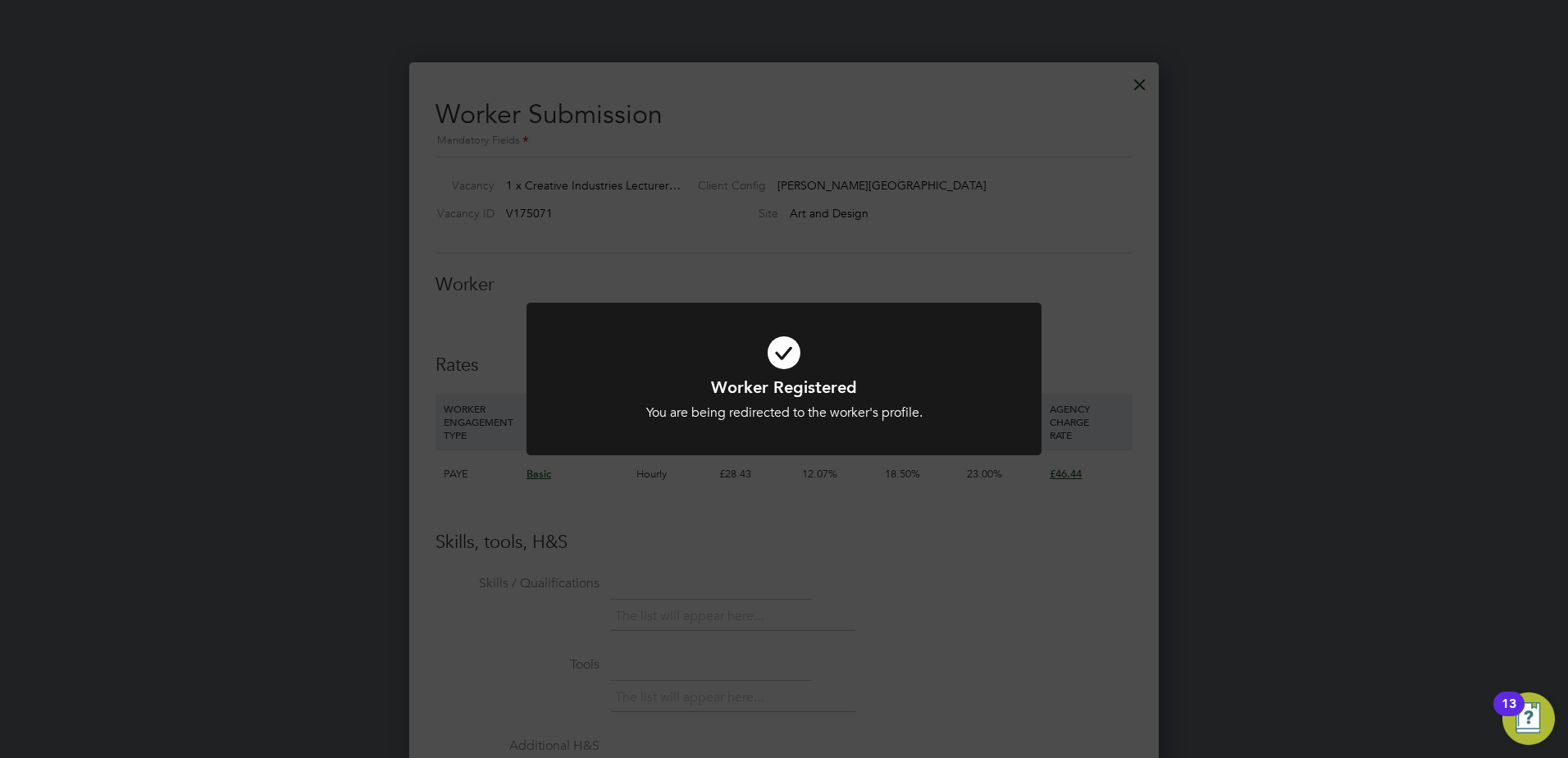
click at [888, 508] on div "Worker Registered You are being redirected to the worker's profile. Cancel Okay" at bounding box center [784, 379] width 1568 height 758
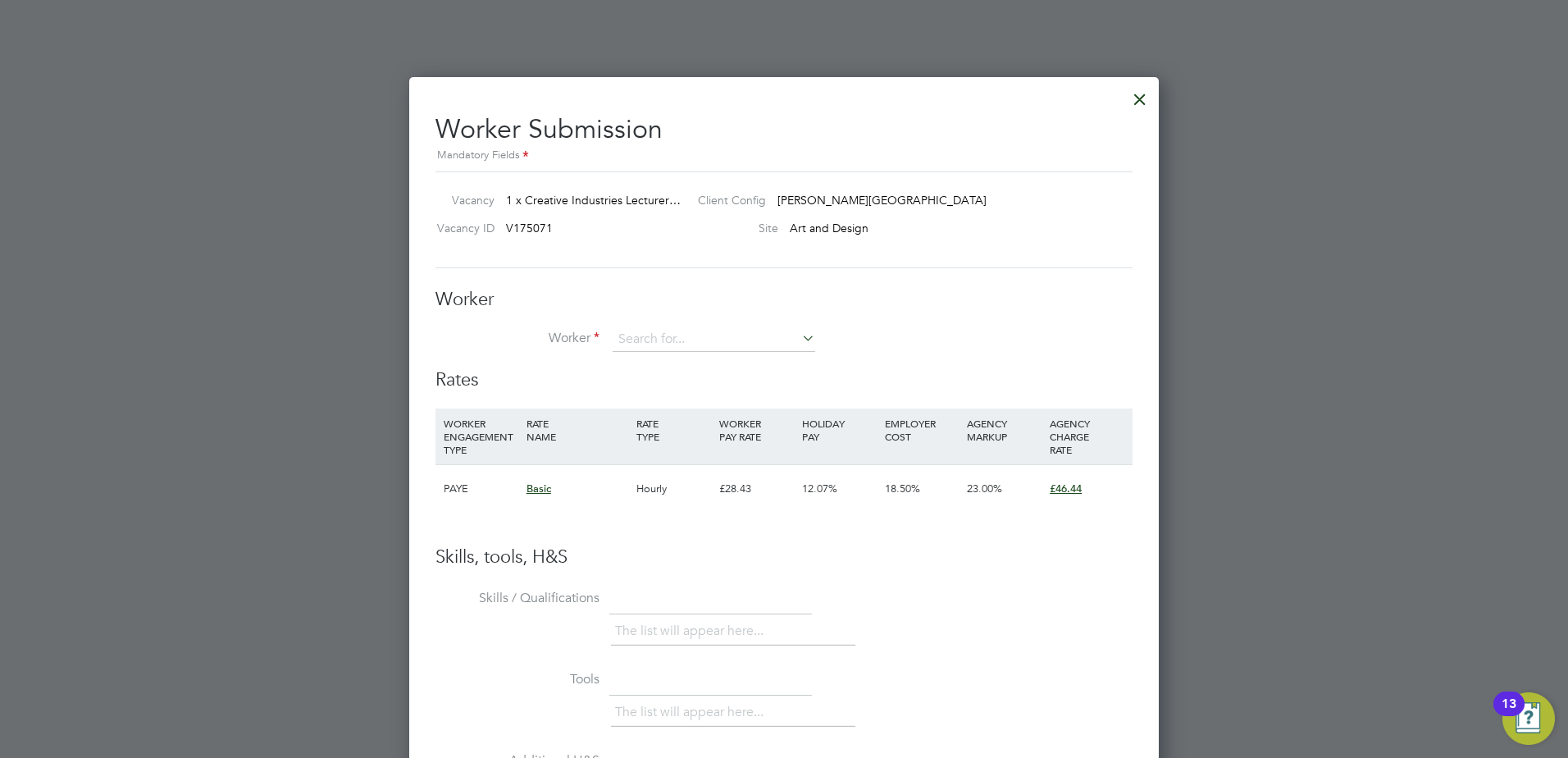
scroll to position [2297, 0]
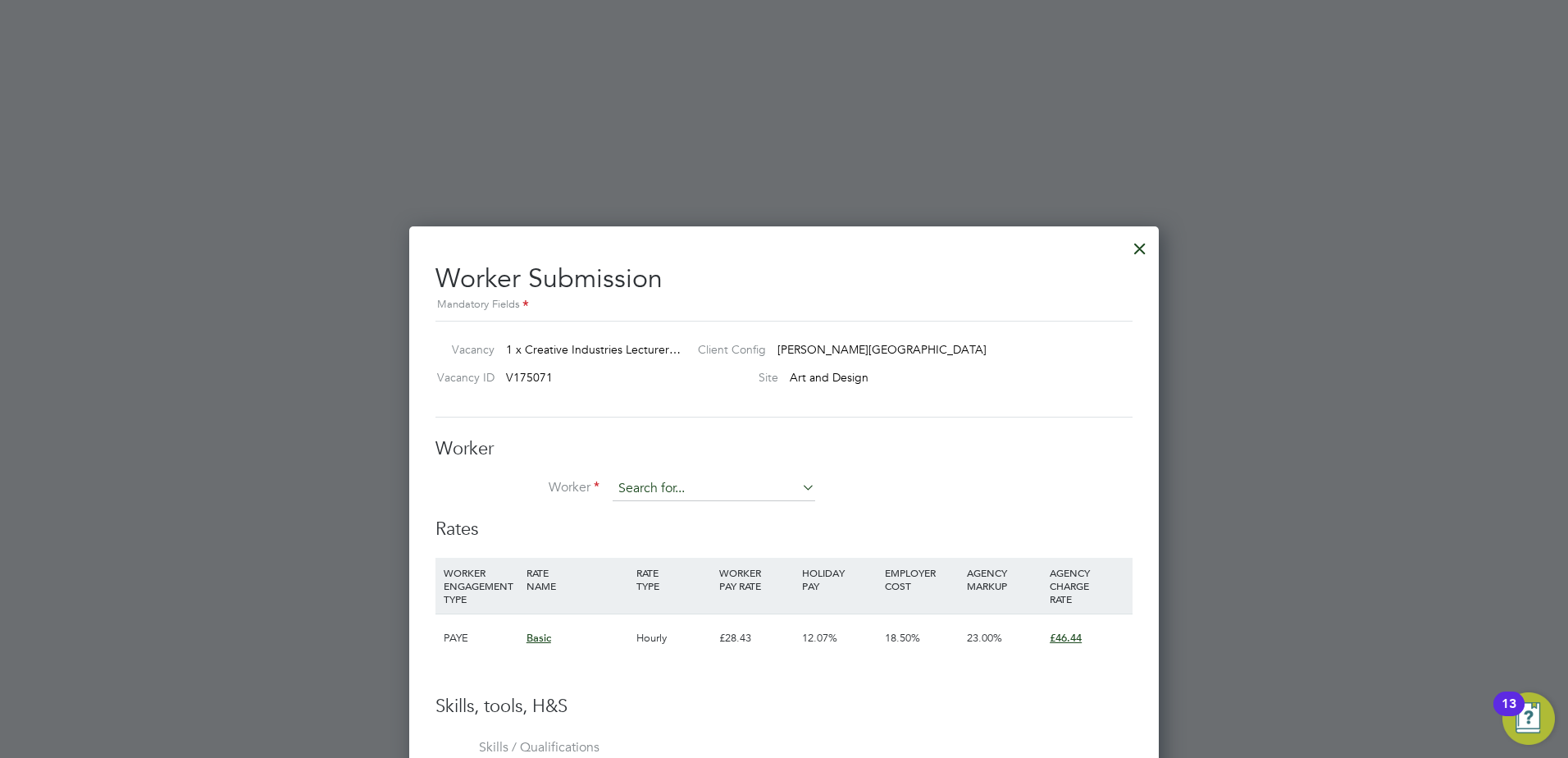
click at [654, 489] on input at bounding box center [714, 489] width 203 height 24
click at [687, 498] on input "jerem" at bounding box center [714, 489] width 203 height 24
click at [691, 508] on li "Jerem y Claydon" at bounding box center [714, 512] width 204 height 22
type input "Jeremy Claydon"
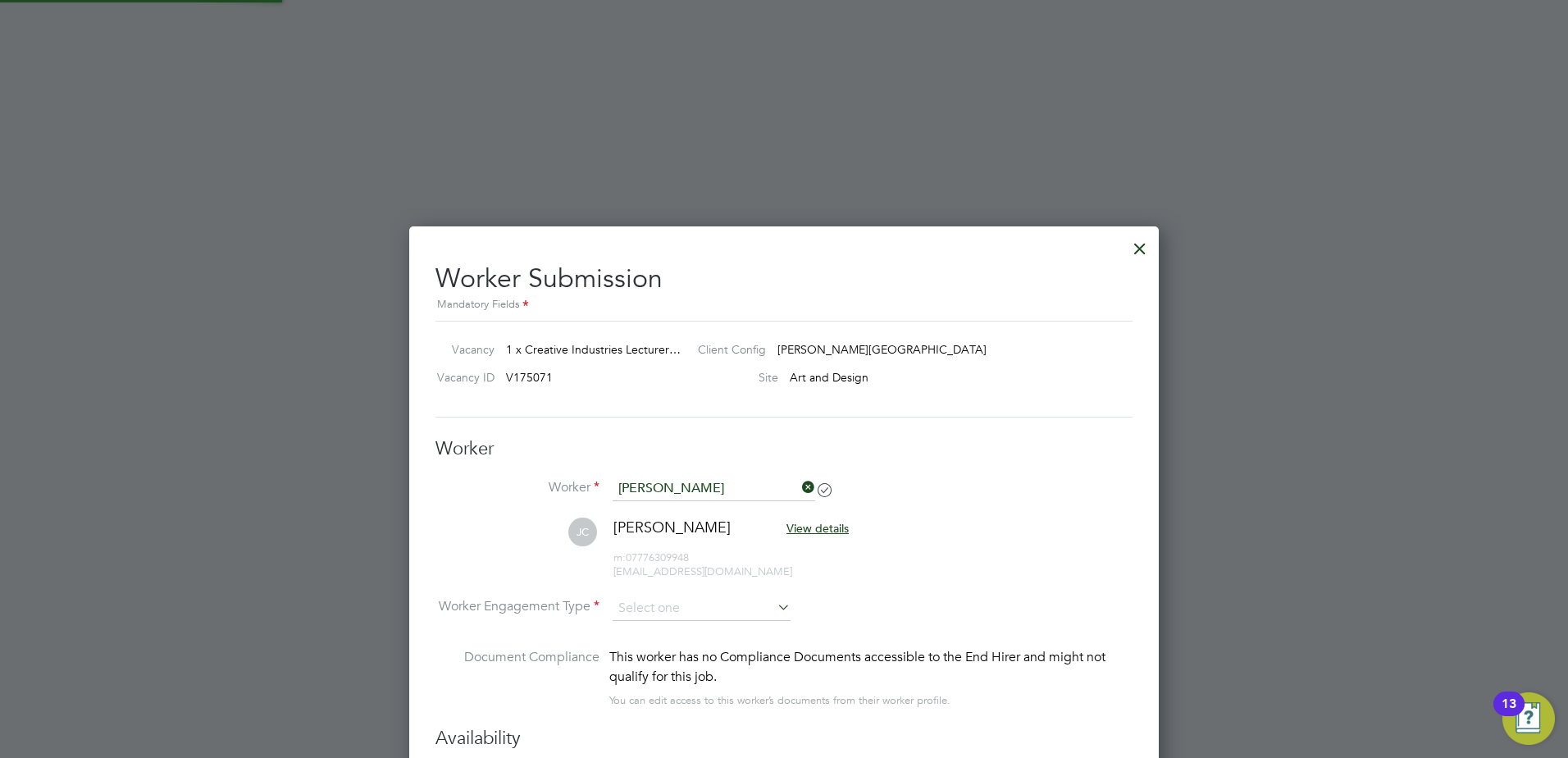
scroll to position [2543, 0]
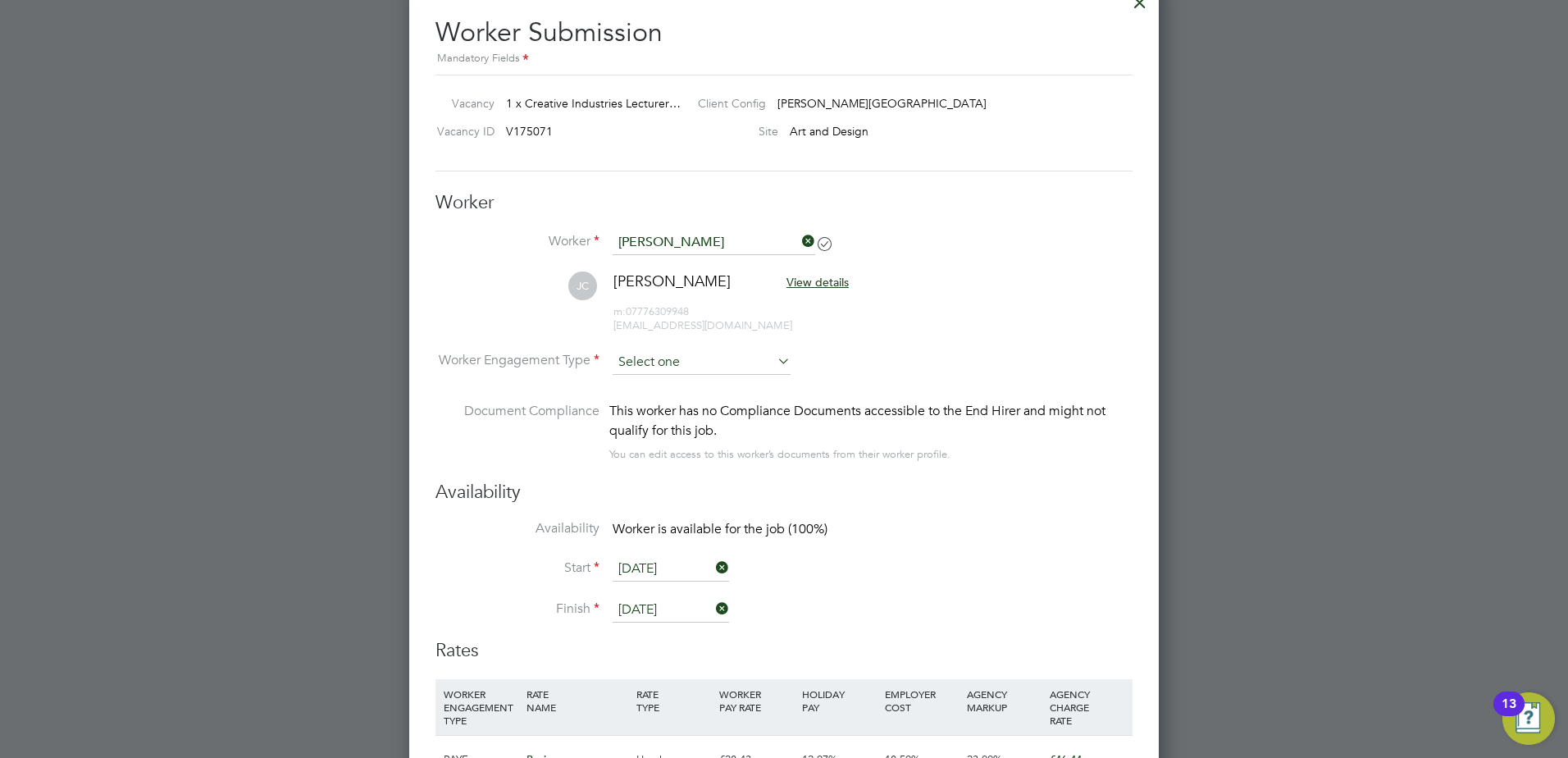
click at [695, 367] on input at bounding box center [701, 362] width 178 height 24
click at [665, 389] on li "Contract" at bounding box center [702, 385] width 180 height 22
type input "Contract"
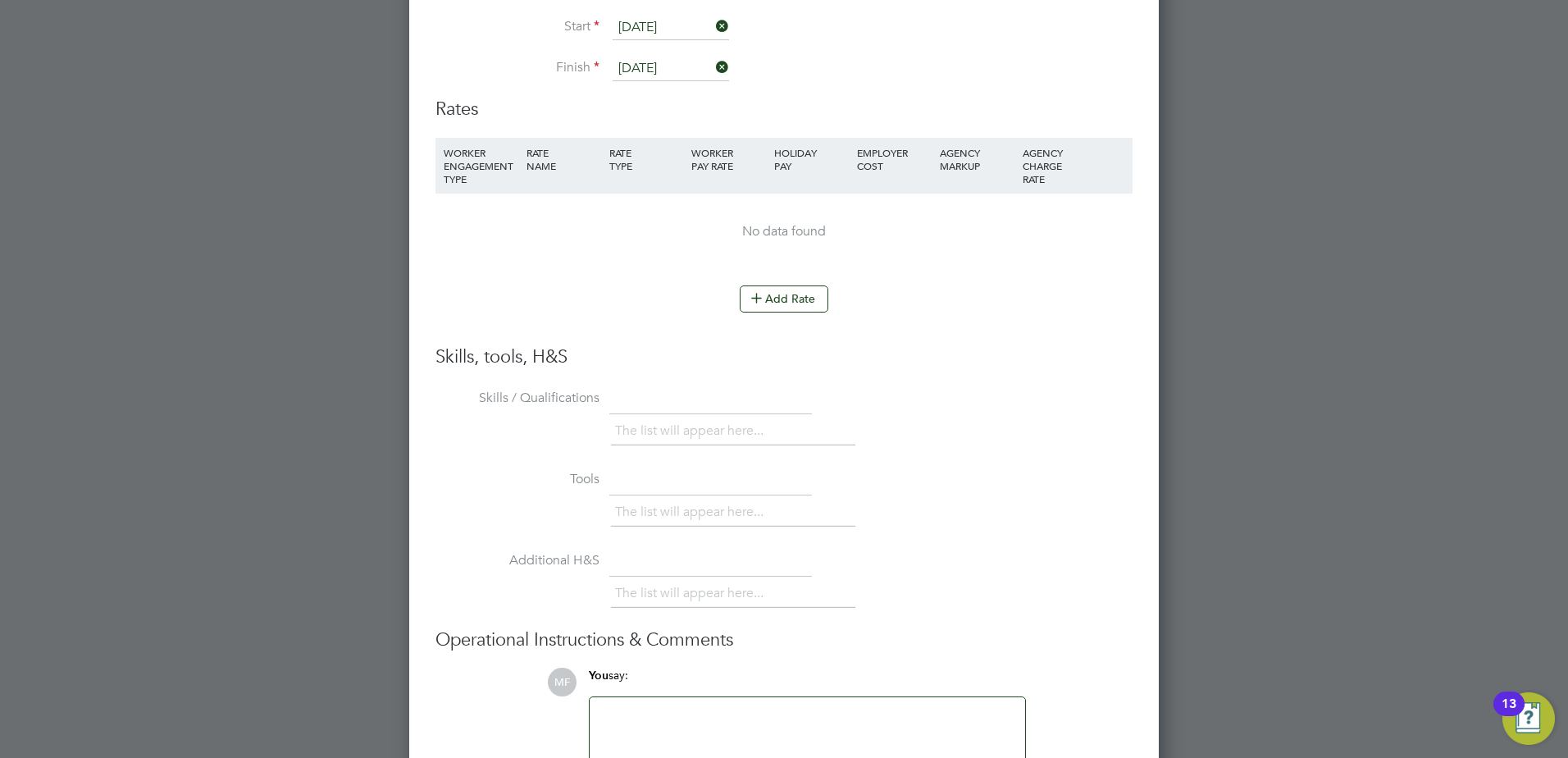
scroll to position [2871, 0]
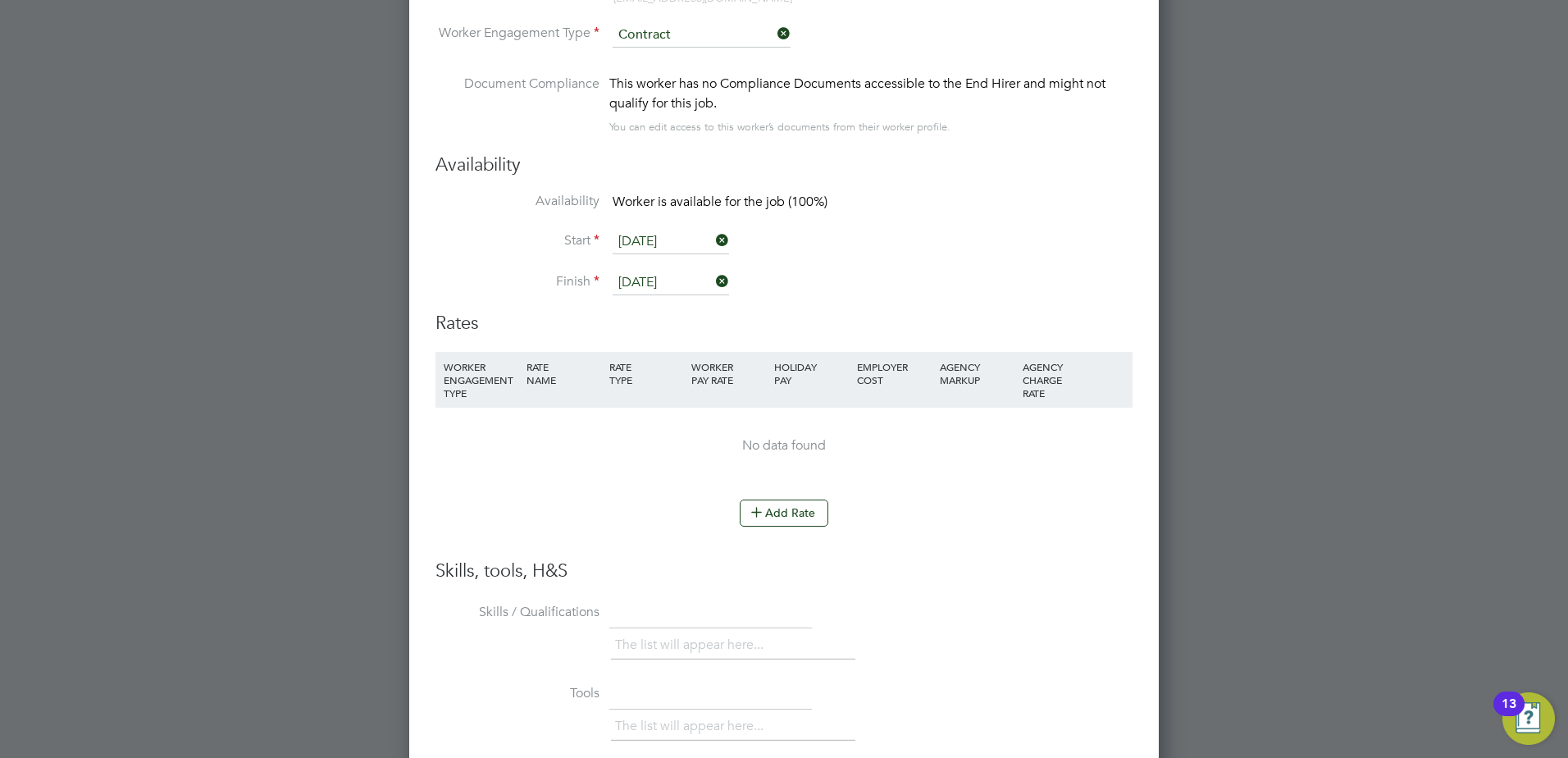
click at [780, 484] on li "WORKER ENGAGEMENT TYPE RATE NAME RATE TYPE WORKER PAY RATE HOLIDAY PAY EMPLOYER…" at bounding box center [784, 426] width 697 height 148
click at [778, 511] on button "Add Rate" at bounding box center [784, 512] width 89 height 26
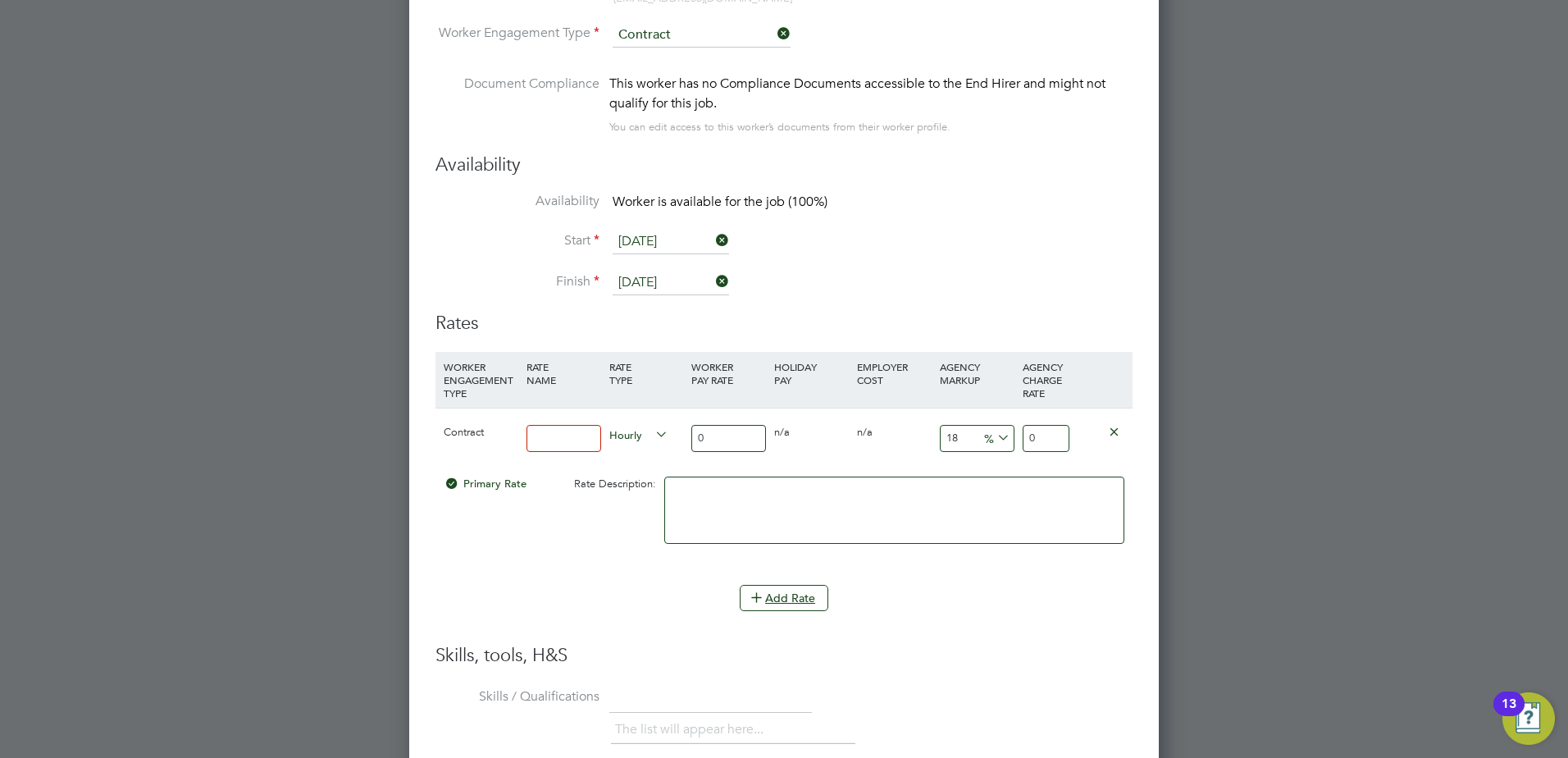
click at [574, 439] on input at bounding box center [564, 438] width 74 height 27
type input "basic"
click at [720, 445] on input "0" at bounding box center [728, 438] width 74 height 27
type input "3"
type input "3.54"
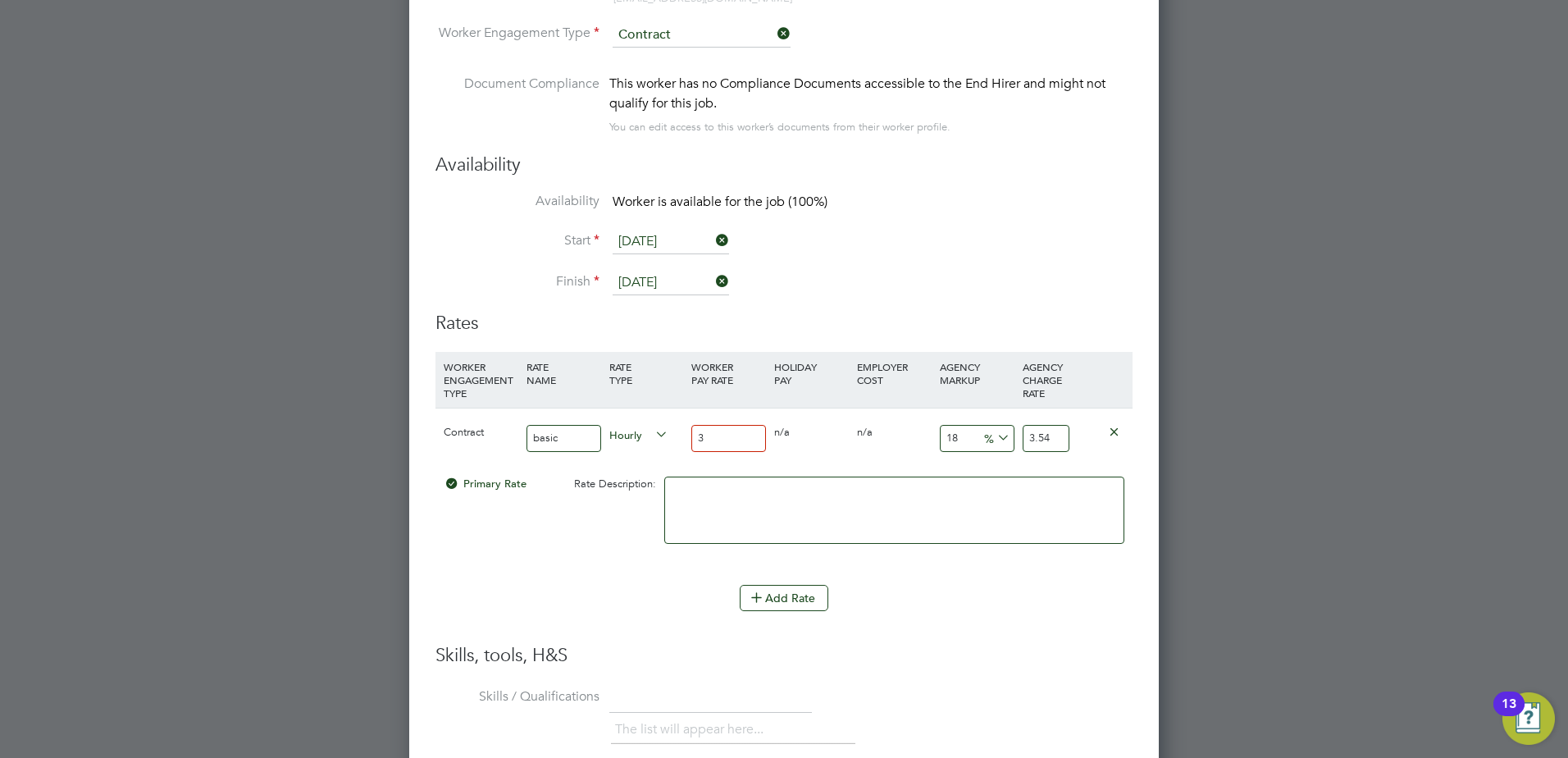
type input "36"
type input "42.48"
type input "3"
type input "3.54"
type input "37"
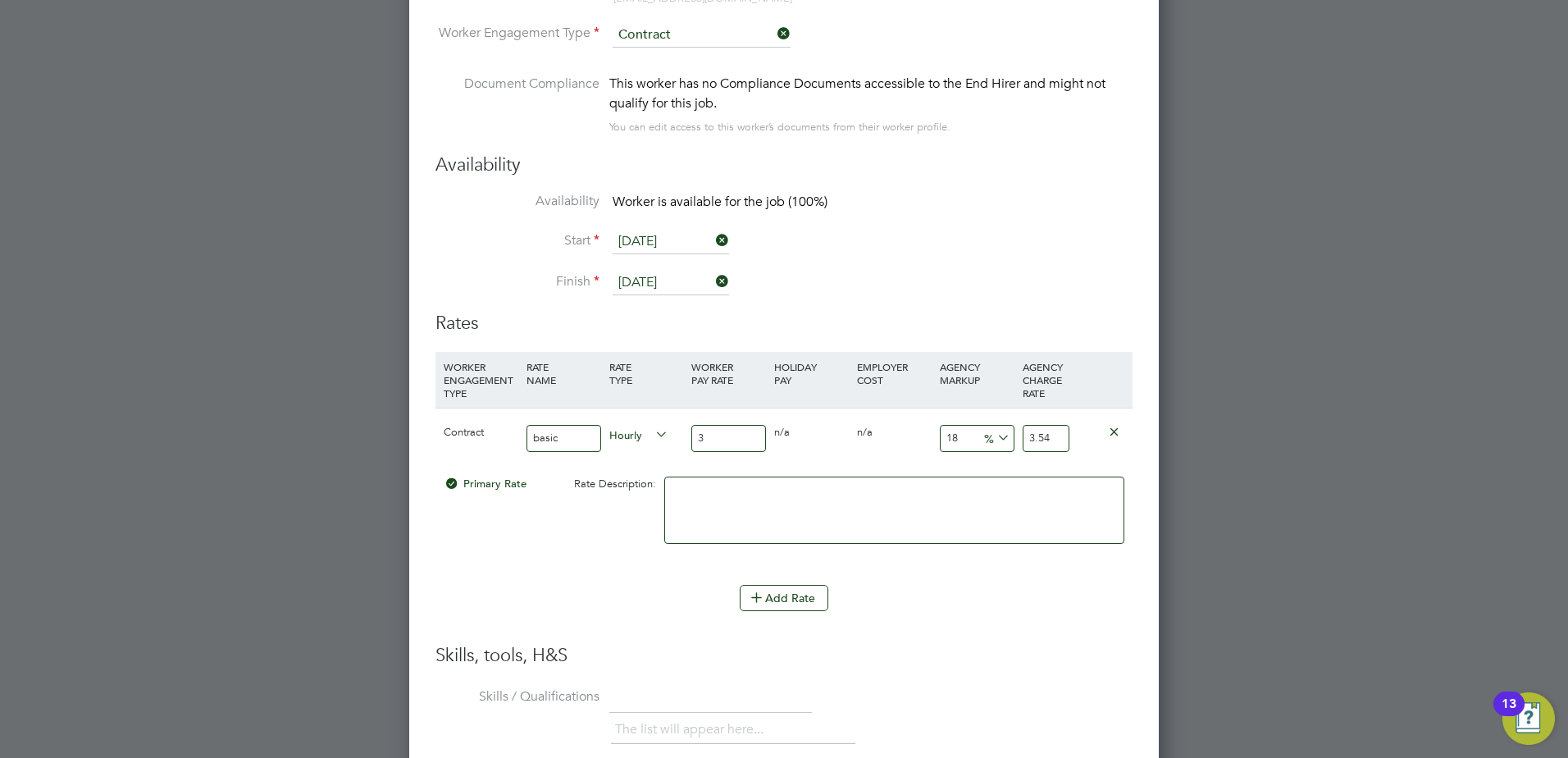
type input "43.66"
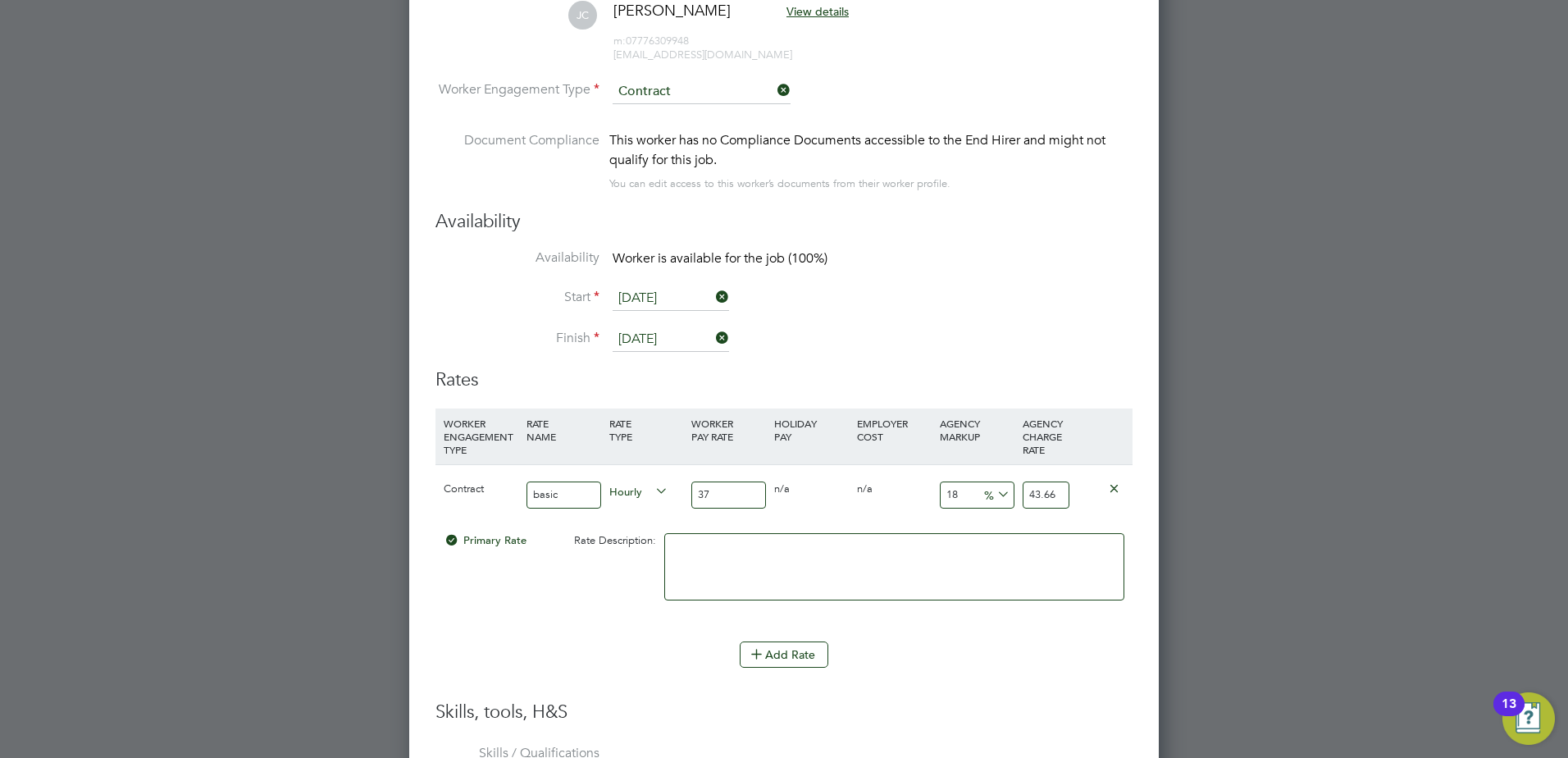
scroll to position [2871, 0]
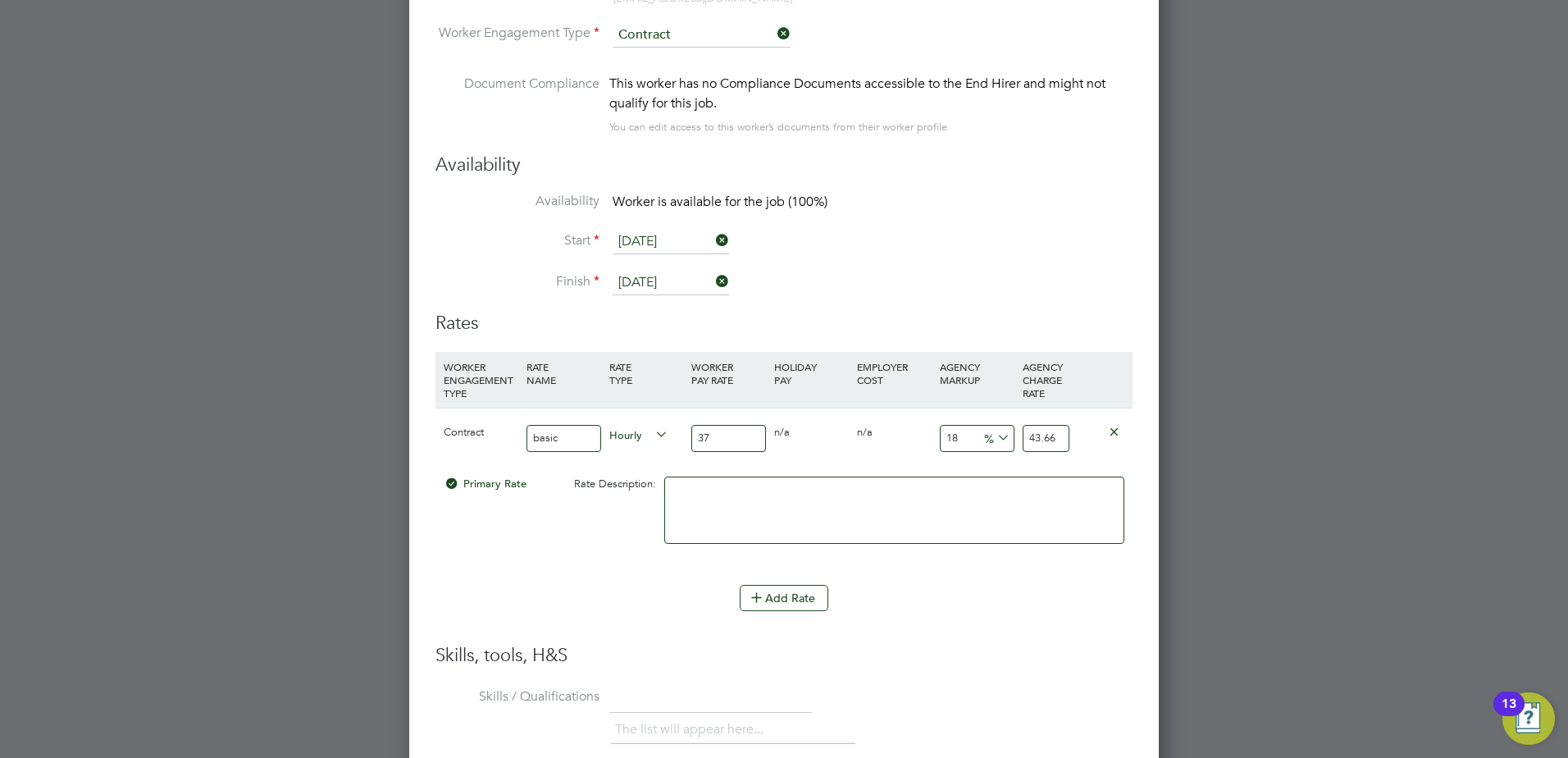
type input "37"
click at [969, 439] on input "18" at bounding box center [977, 438] width 74 height 27
type input "1"
type input "37.37"
type input "2"
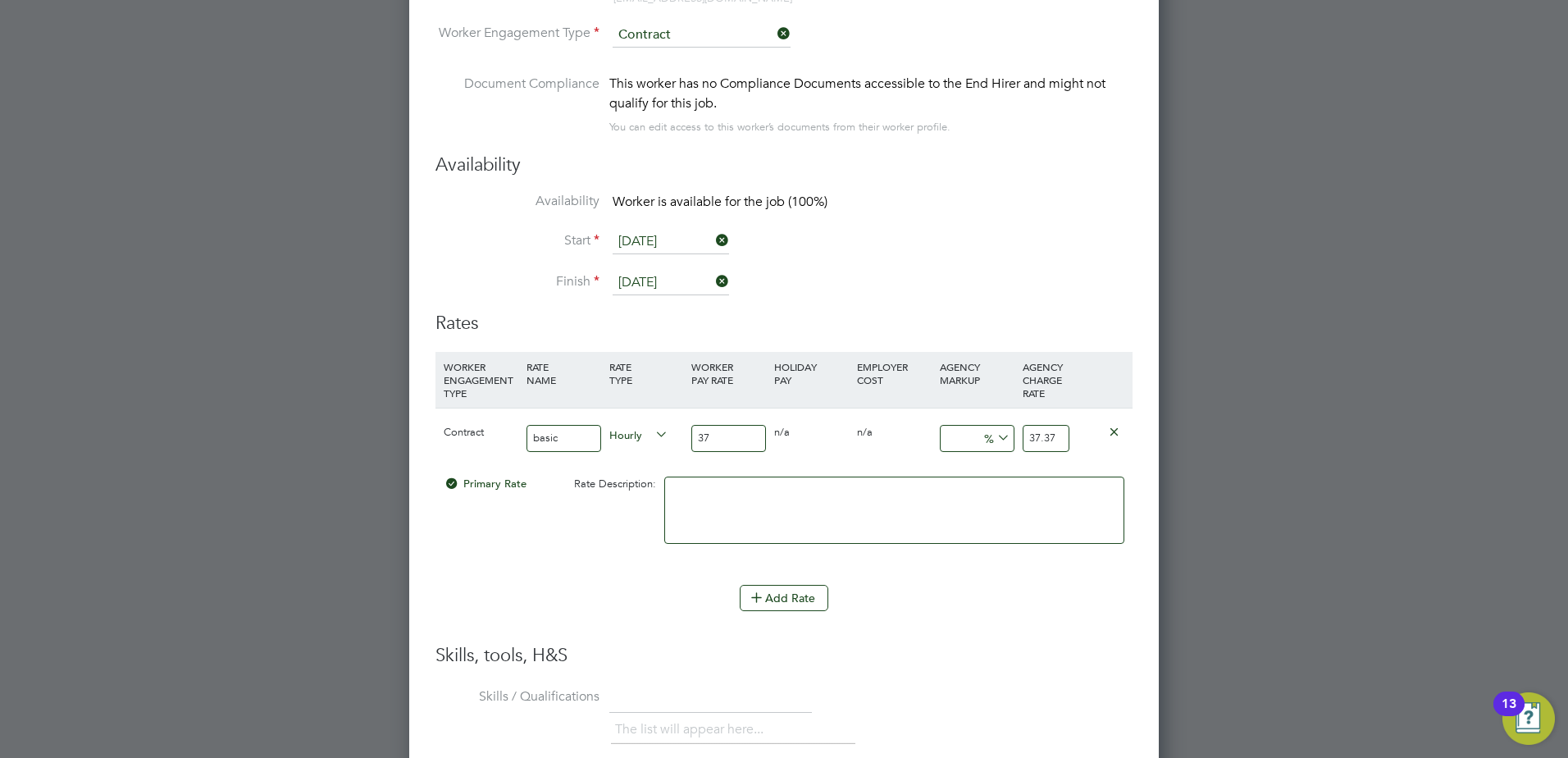
type input "37.74"
type input "23"
type input "45.51"
type input "23"
click at [718, 435] on input "37" at bounding box center [728, 438] width 74 height 27
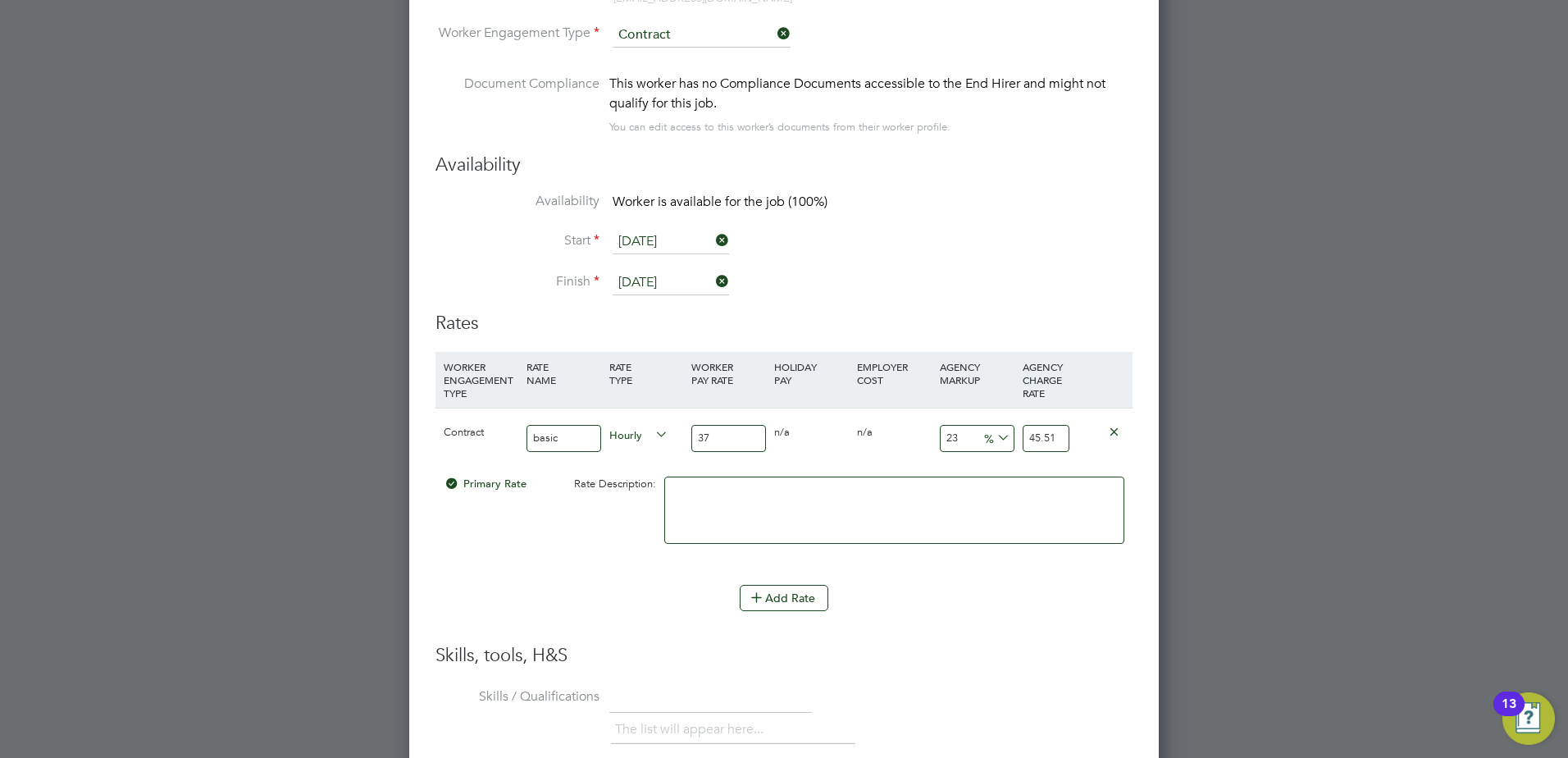
type input "3"
type input "3.69"
type input "38"
type input "46.74"
click at [991, 551] on li at bounding box center [894, 518] width 460 height 84
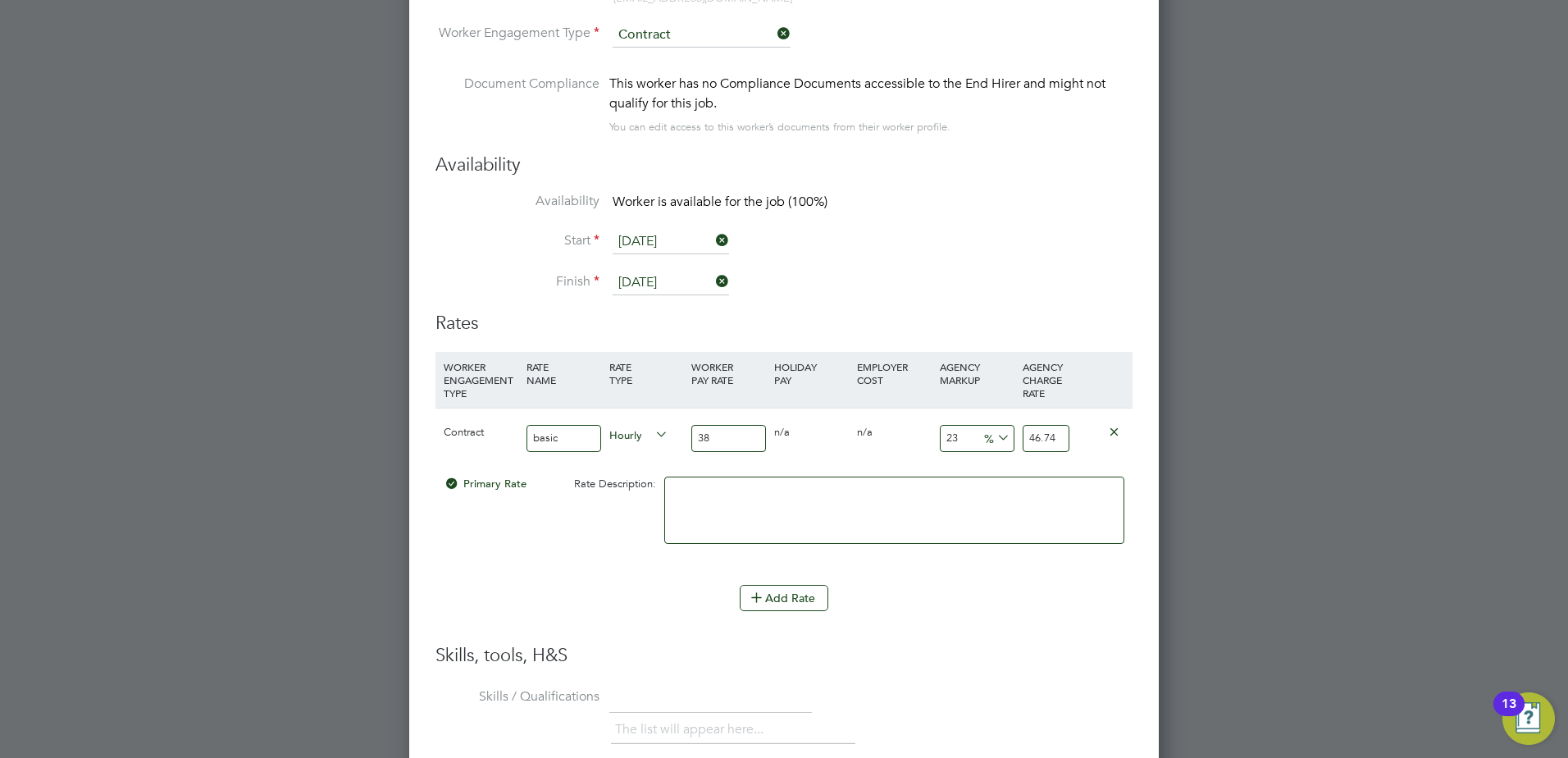
click at [733, 436] on input "38" at bounding box center [728, 438] width 74 height 27
type input "3"
type input "3.69"
type input "37"
type input "45.51"
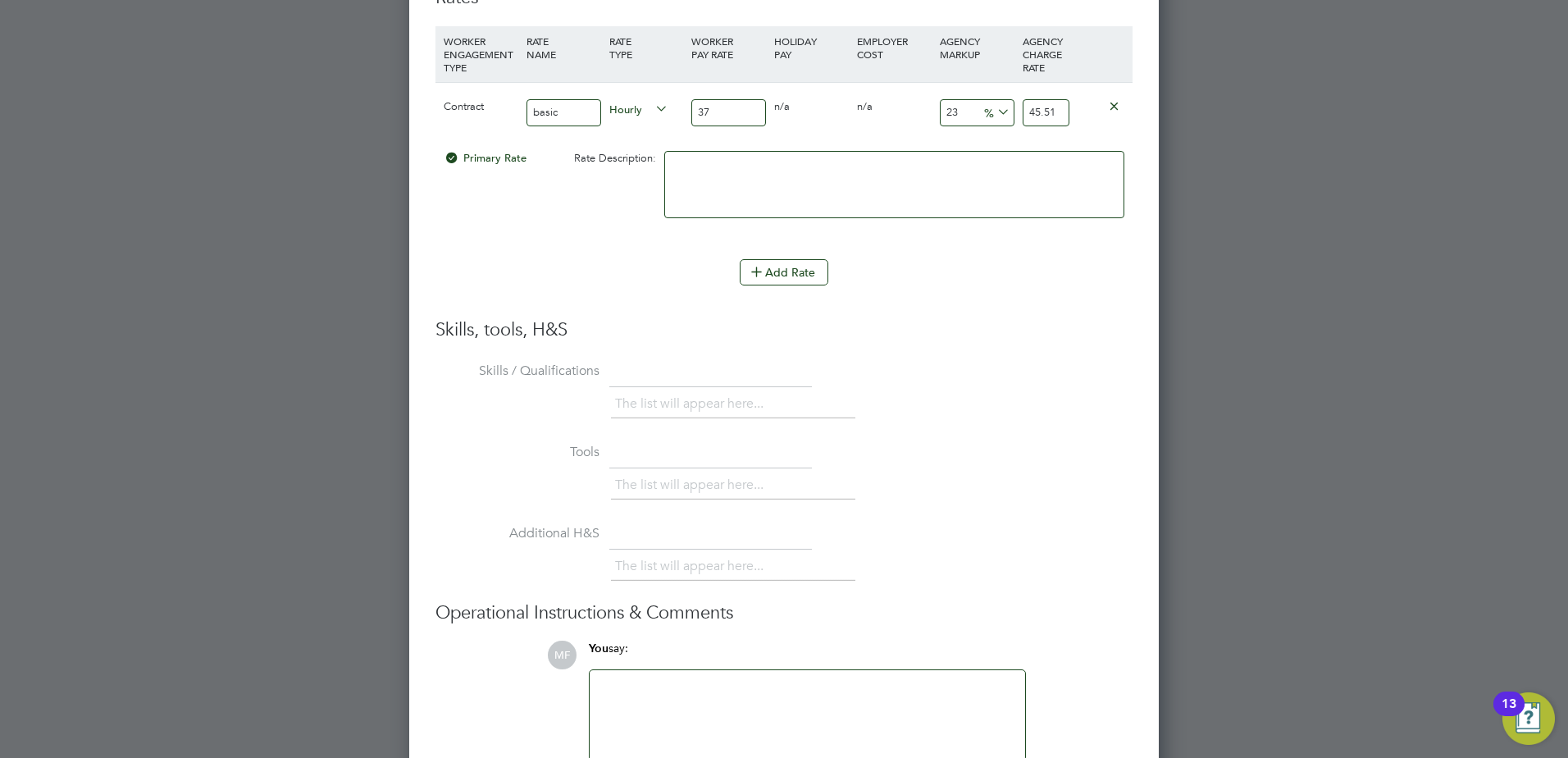
scroll to position [3283, 0]
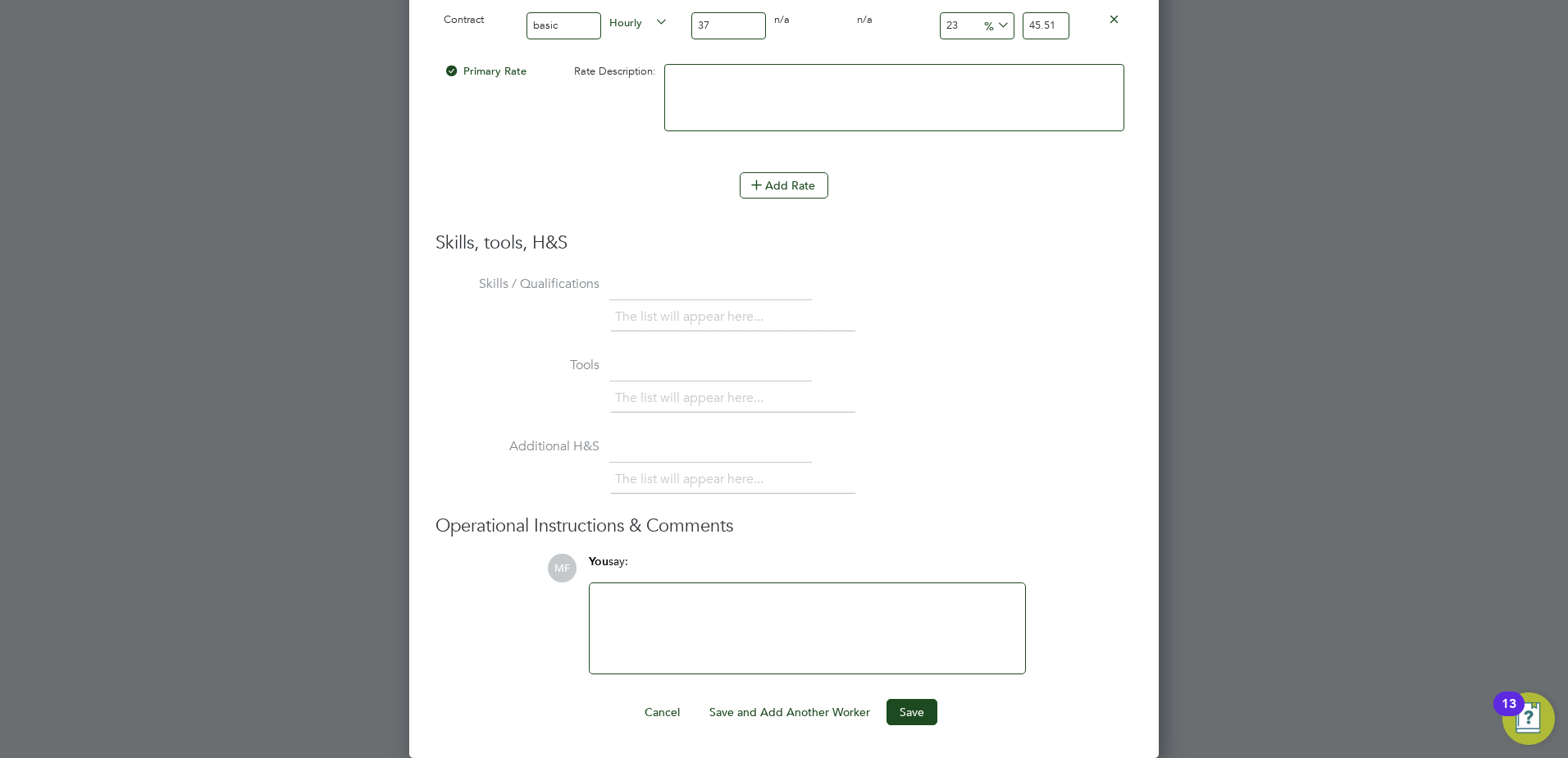
type input "37"
click at [696, 603] on div at bounding box center [807, 629] width 416 height 71
click at [916, 718] on button "Save" at bounding box center [912, 711] width 51 height 26
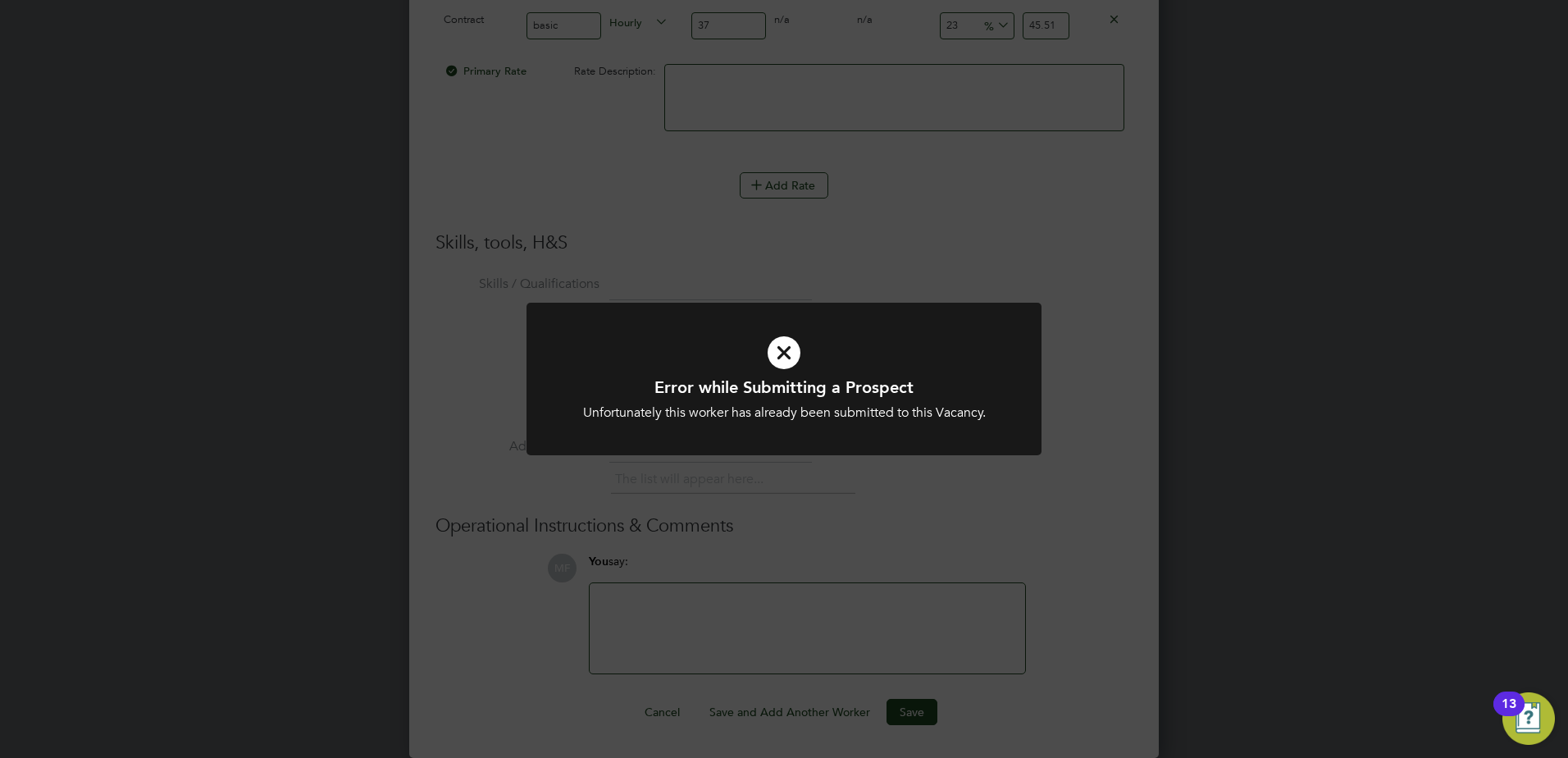
click at [782, 353] on icon at bounding box center [784, 352] width 426 height 64
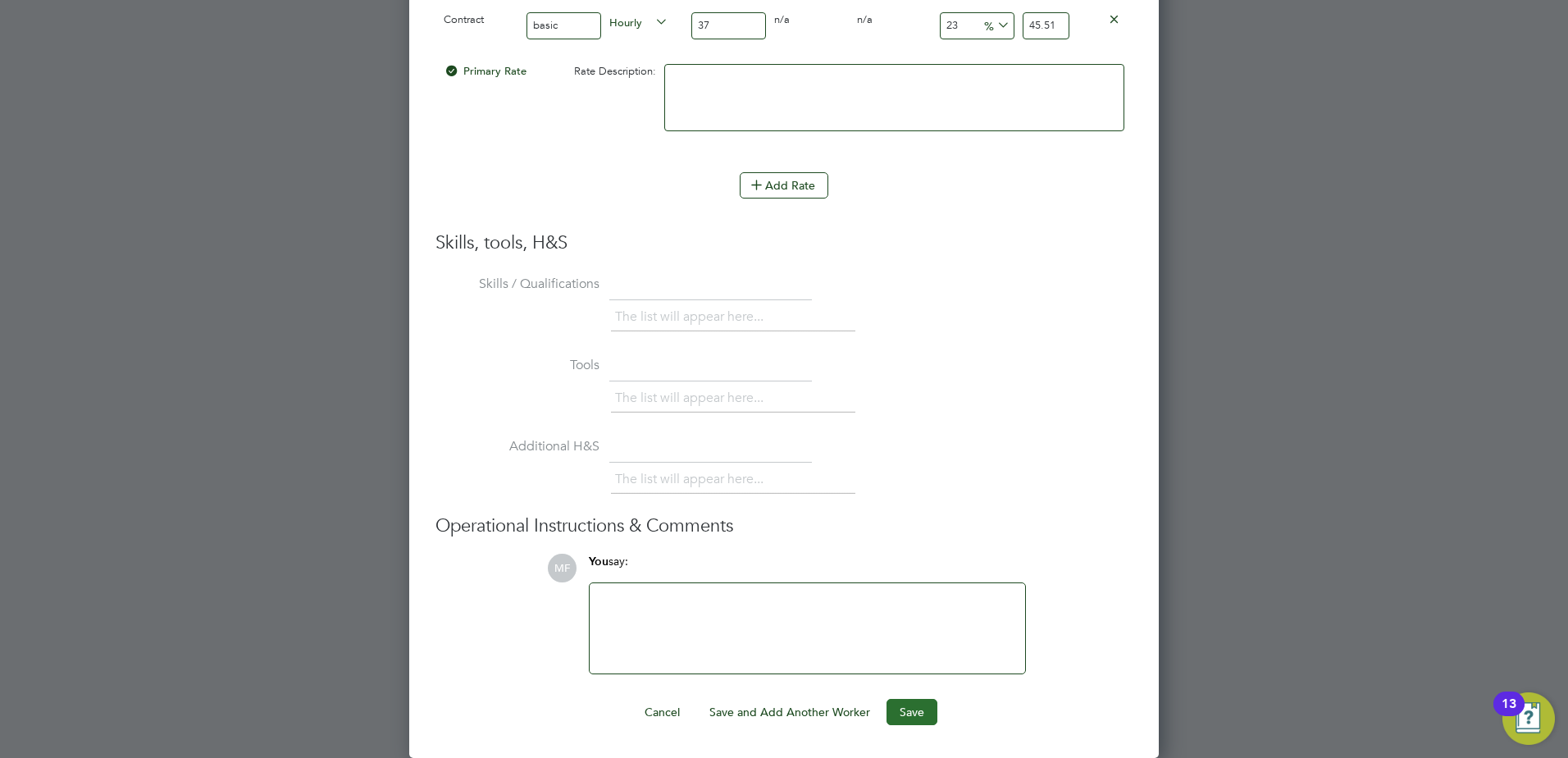
click at [923, 710] on button "Save" at bounding box center [912, 711] width 51 height 26
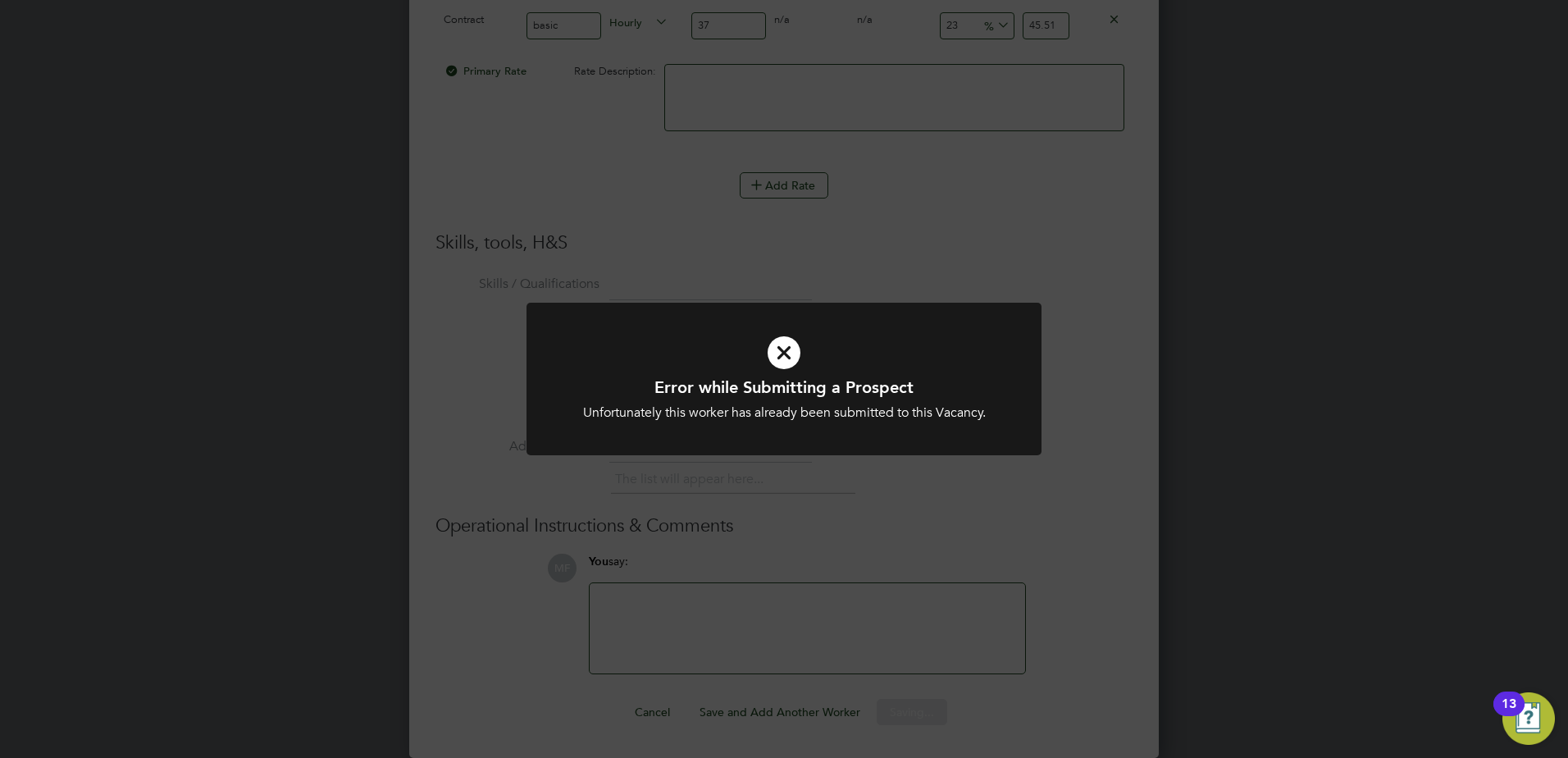
click at [791, 361] on icon at bounding box center [784, 352] width 426 height 64
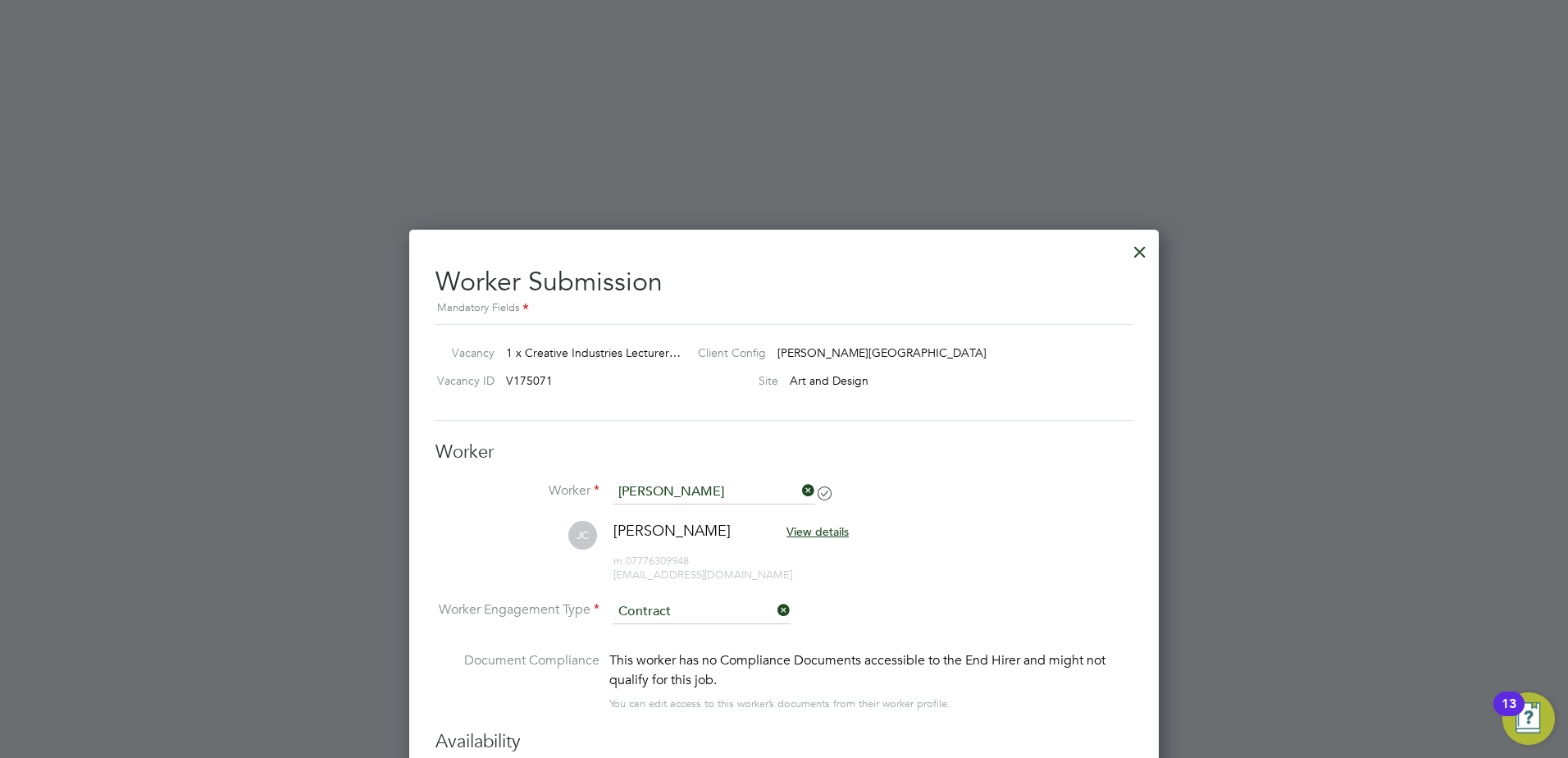
scroll to position [2299, 0]
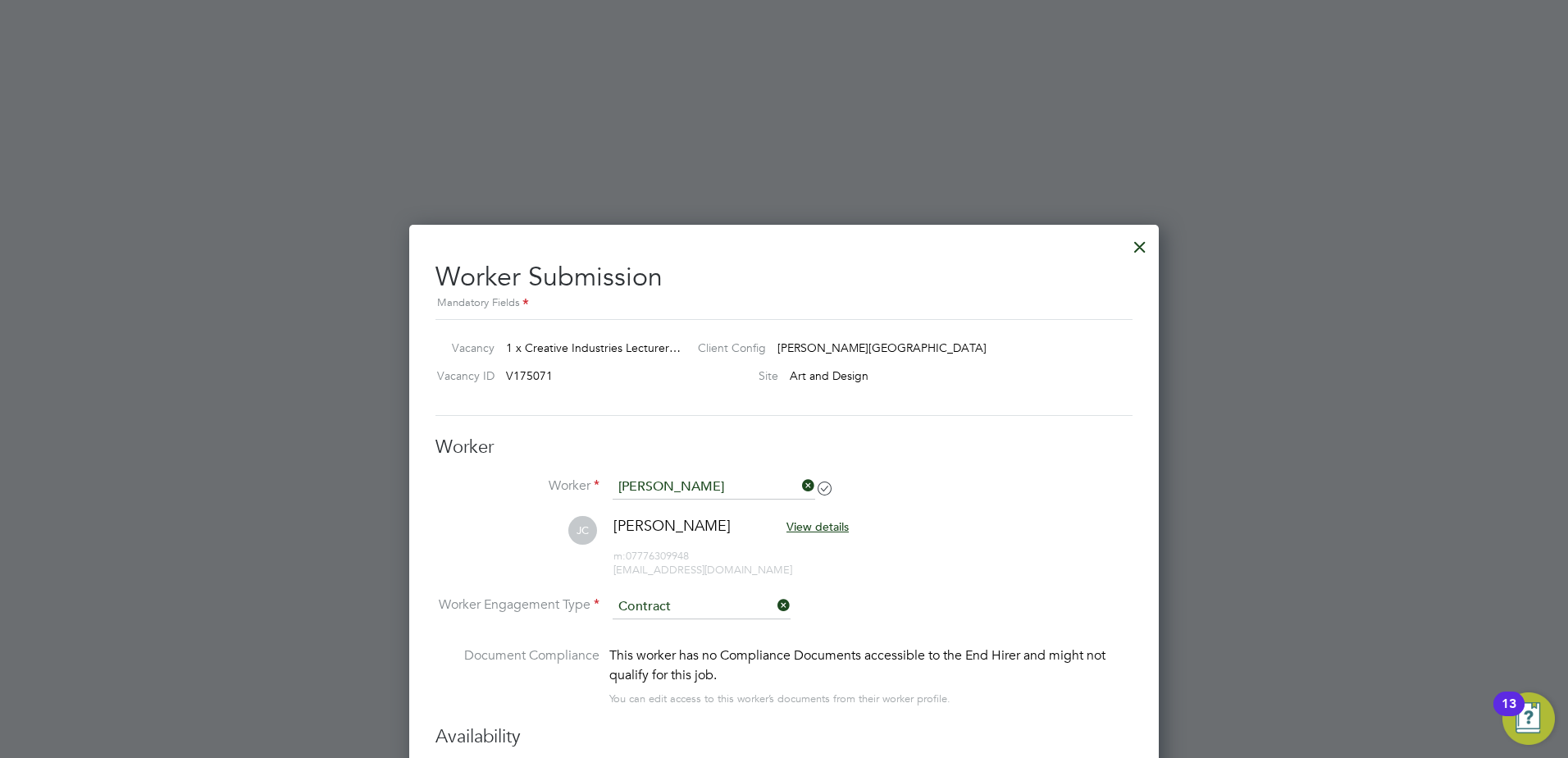
click at [1143, 251] on div at bounding box center [1139, 242] width 30 height 30
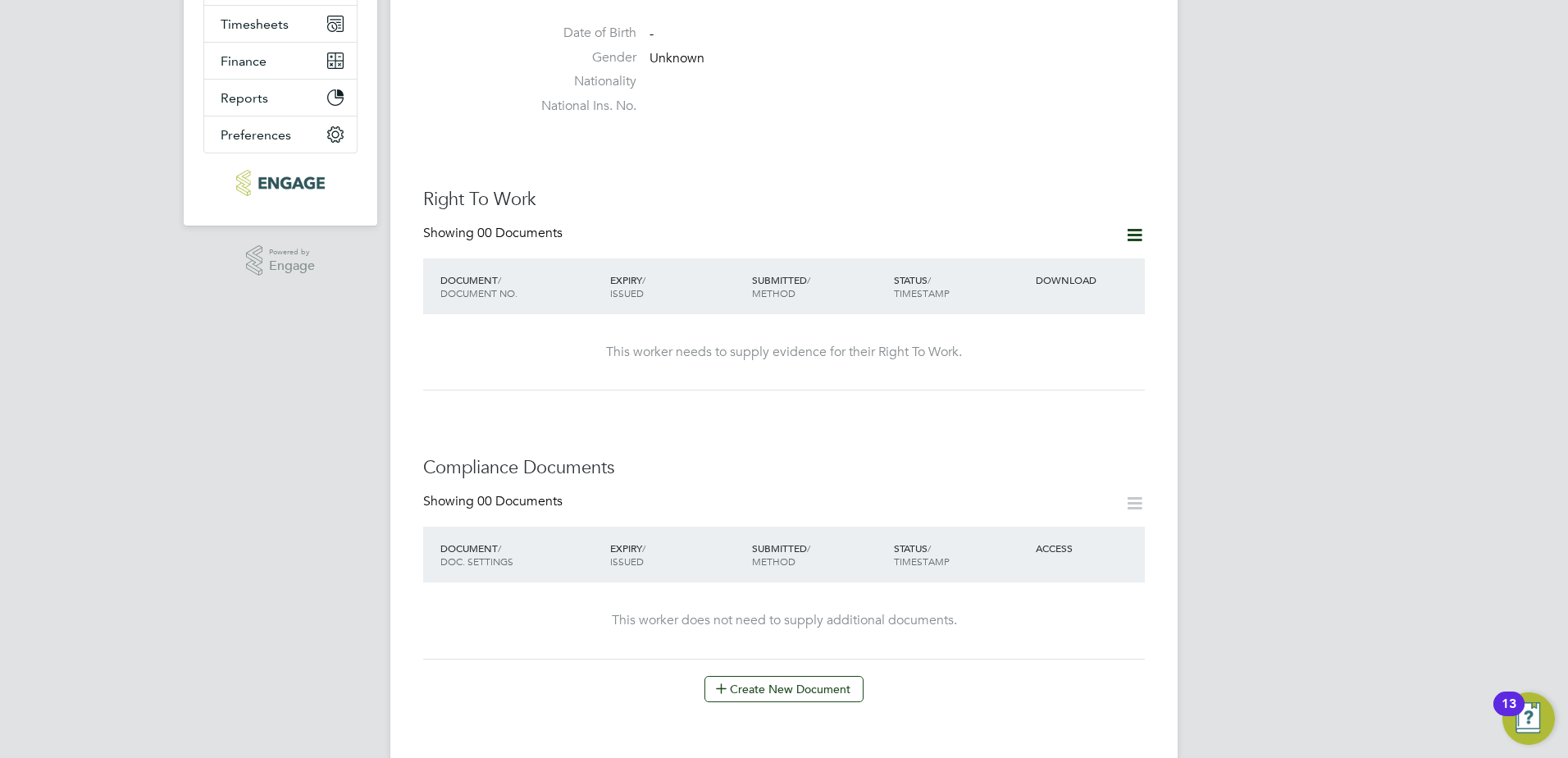
scroll to position [575, 0]
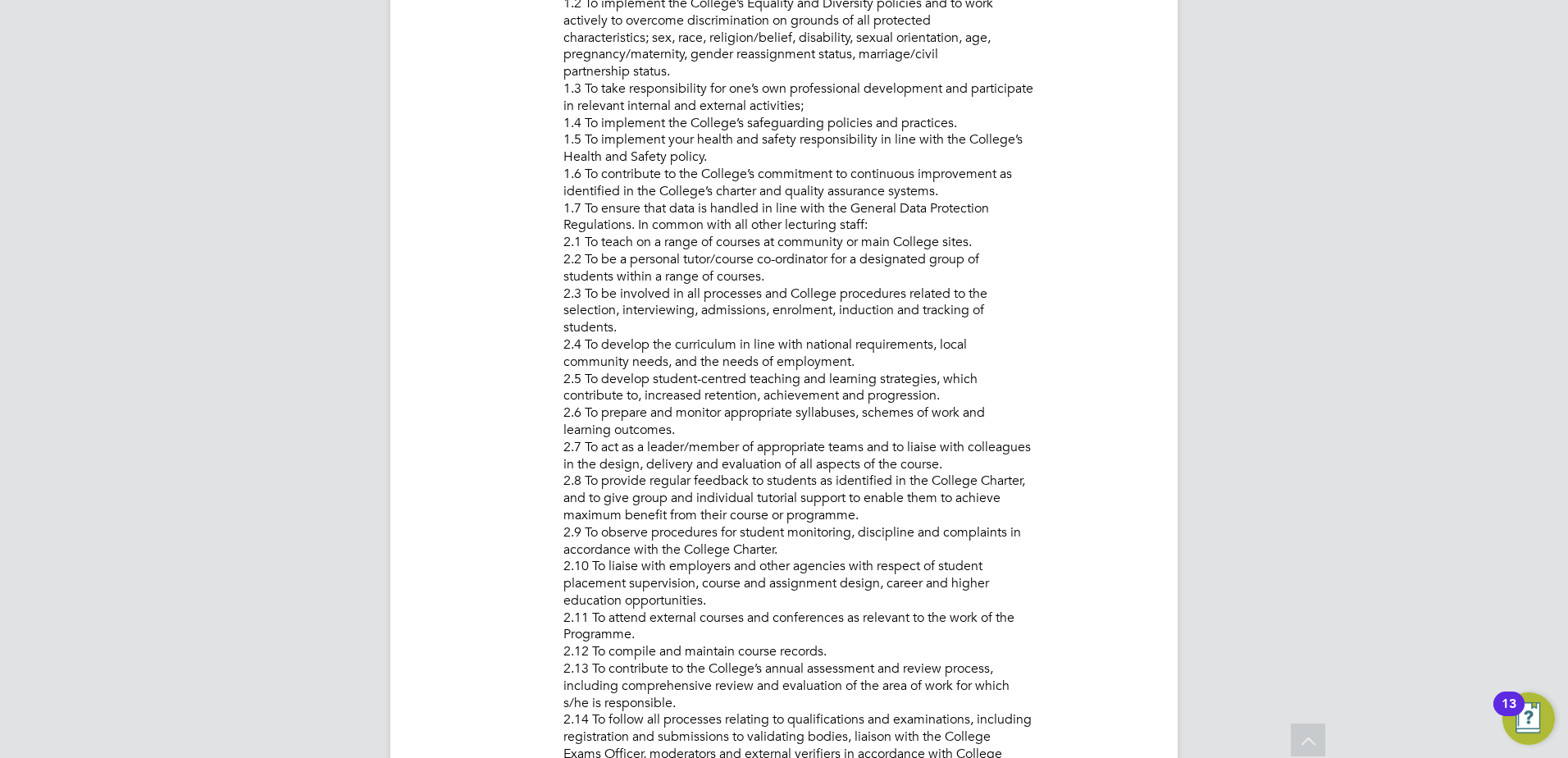
scroll to position [492, 0]
